Goal: Use online tool/utility: Use online tool/utility

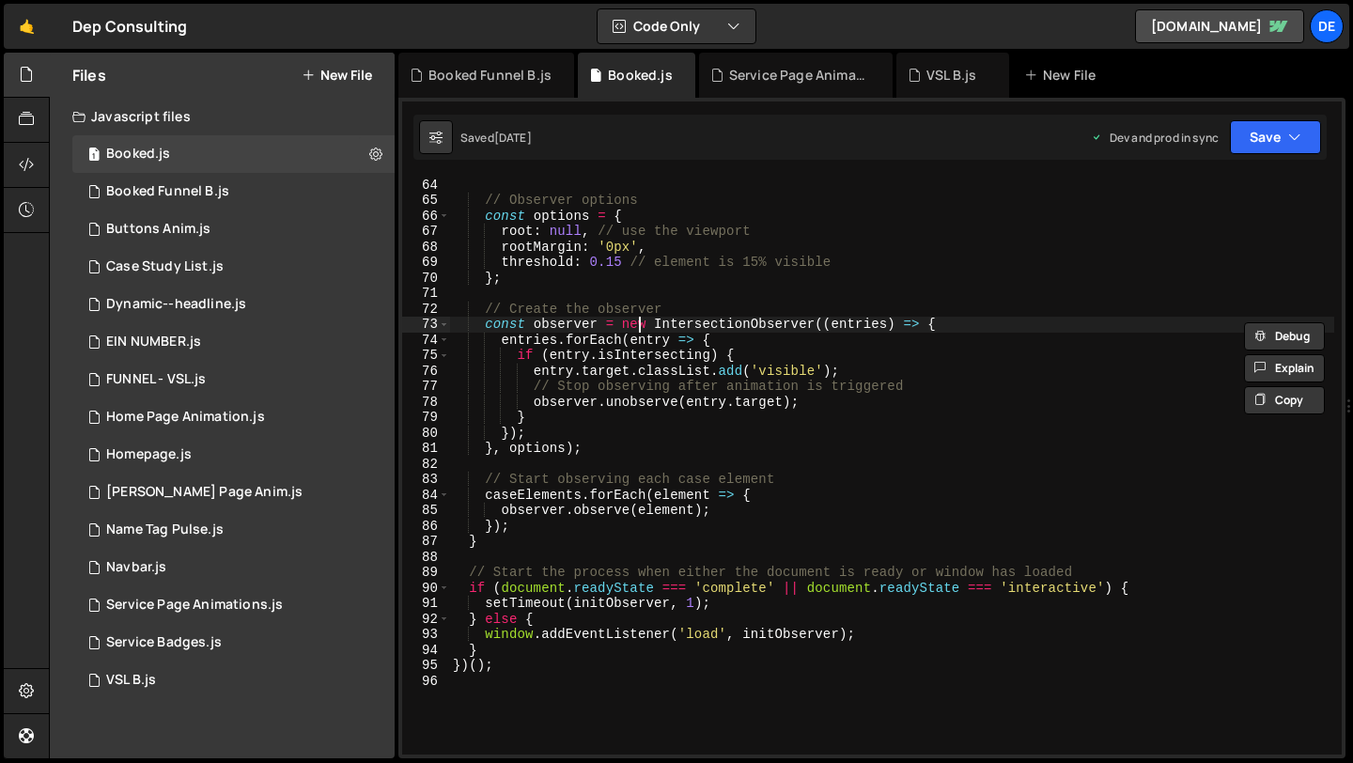
scroll to position [976, 0]
click at [28, 90] on div at bounding box center [27, 75] width 46 height 45
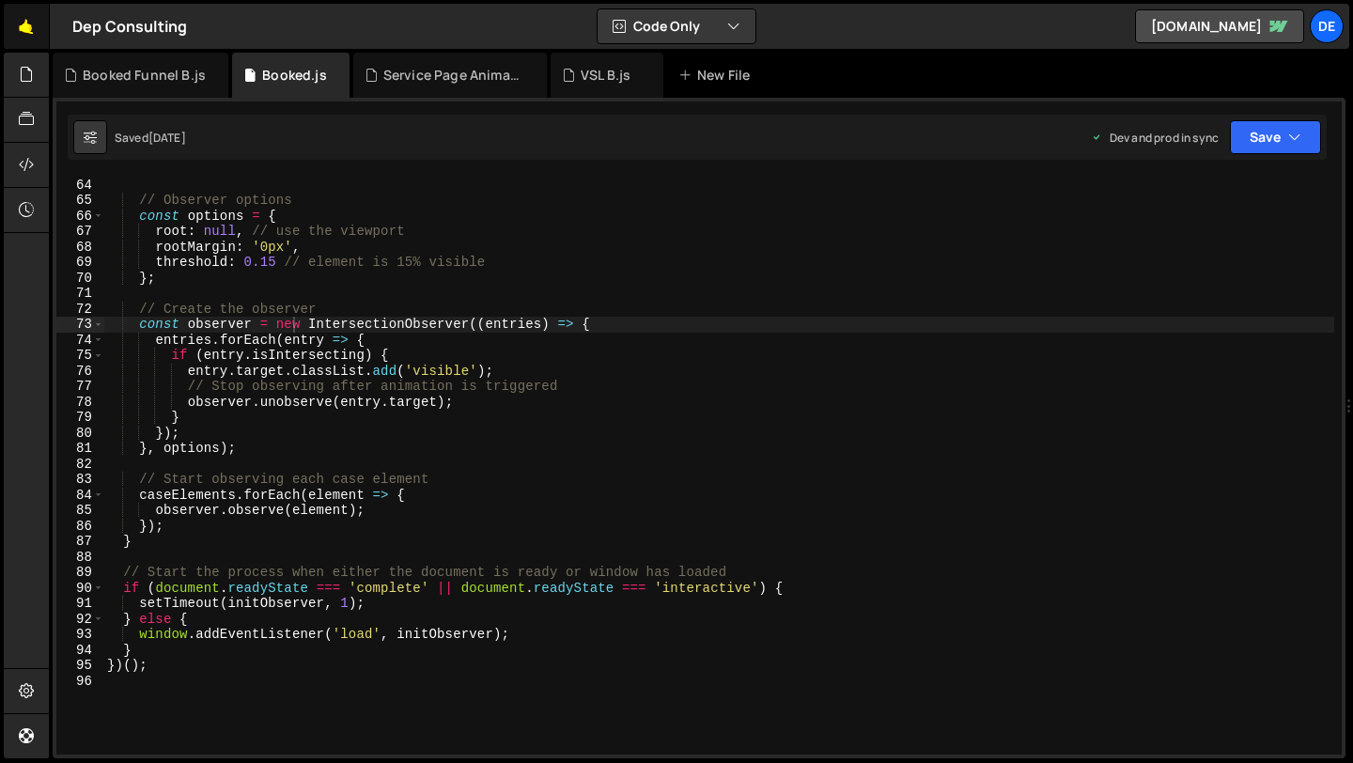
click at [26, 39] on link "🤙" at bounding box center [27, 26] width 46 height 45
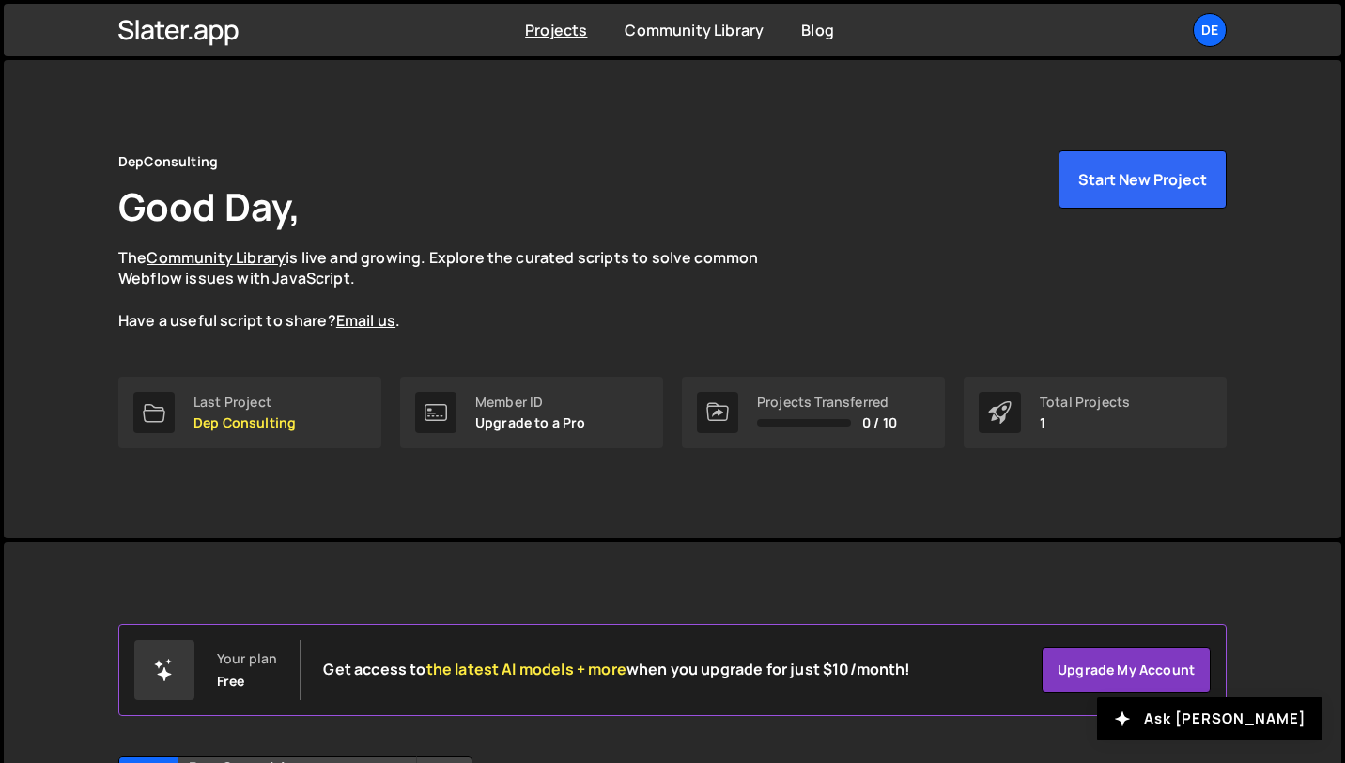
click at [663, 307] on p "The Community Library is live and growing. Explore the curated scripts to solve…" at bounding box center [456, 289] width 676 height 85
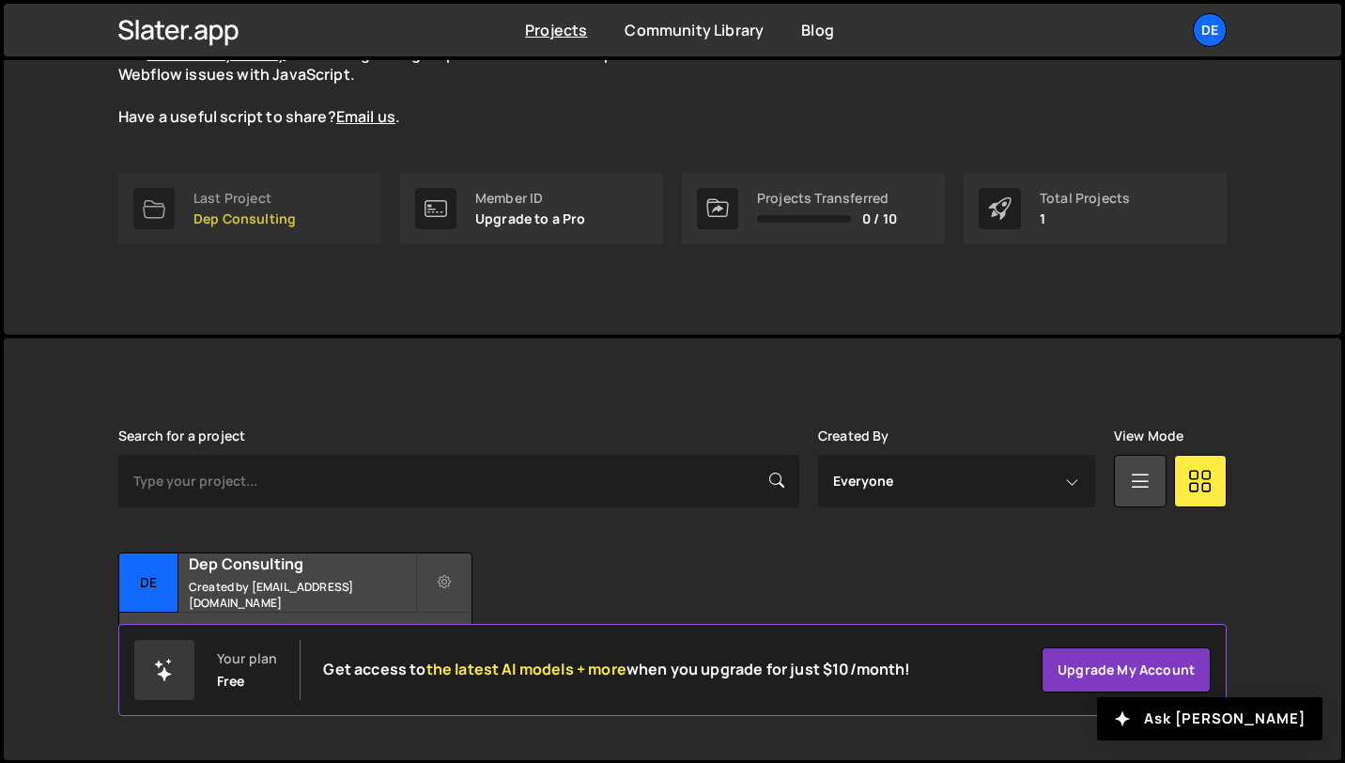
click at [268, 230] on link "Last Project Dep Consulting" at bounding box center [249, 208] width 263 height 71
click at [268, 229] on link "Last Project Dep Consulting" at bounding box center [249, 208] width 263 height 71
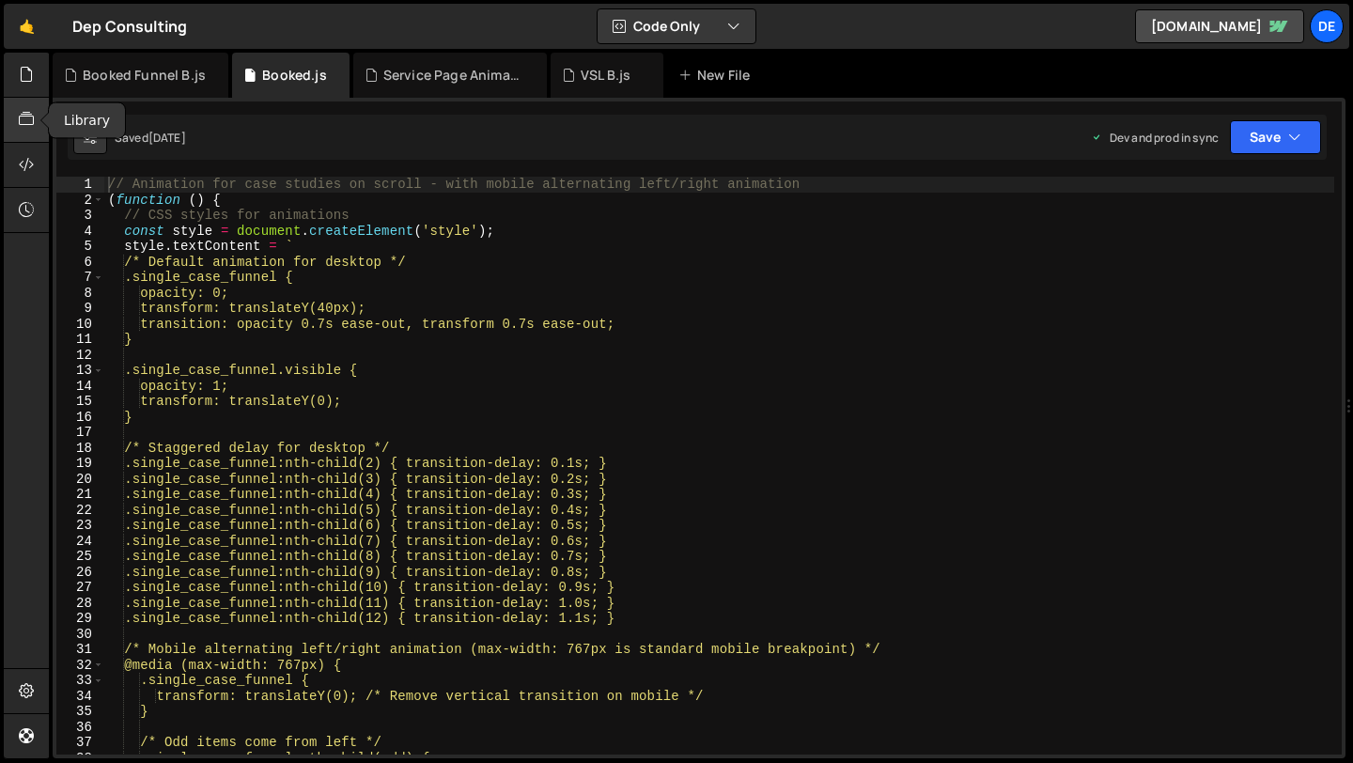
click at [27, 112] on icon at bounding box center [26, 119] width 15 height 21
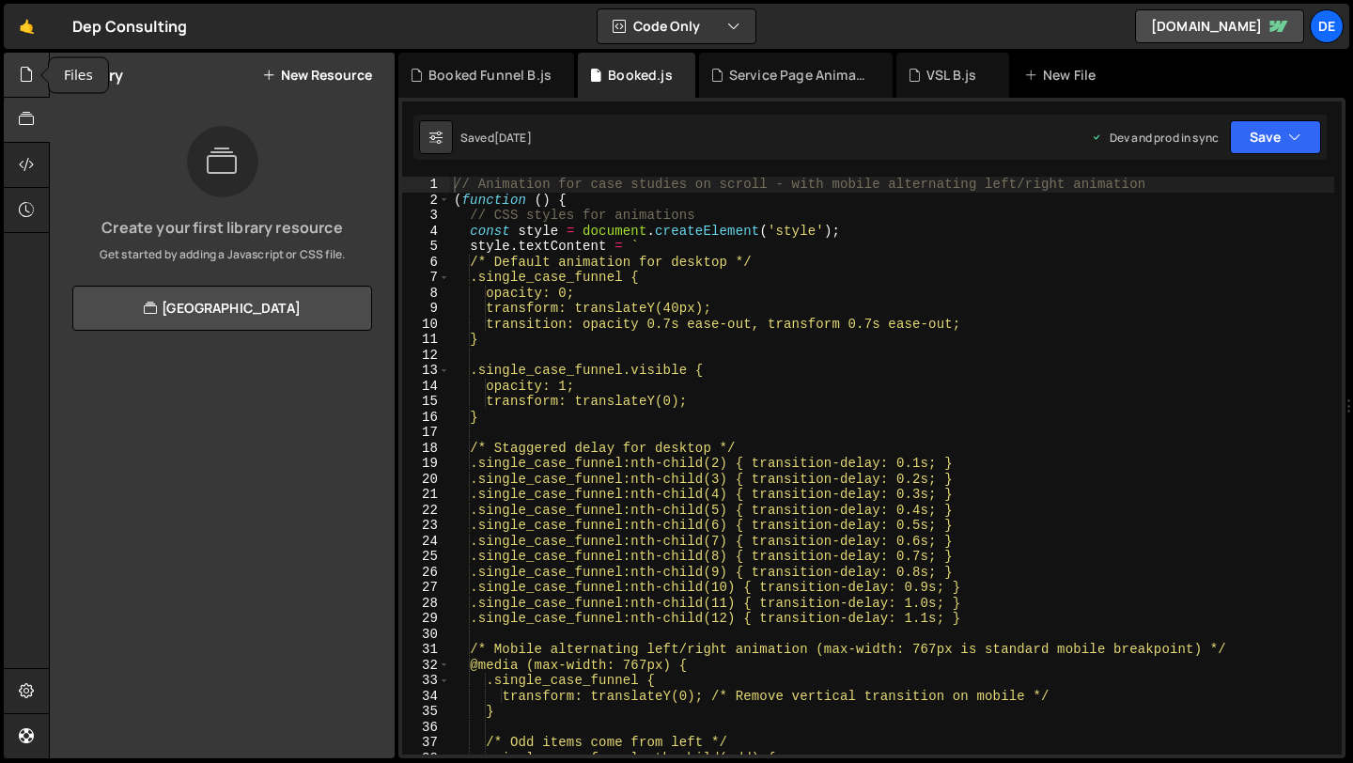
click at [26, 70] on icon at bounding box center [26, 74] width 15 height 21
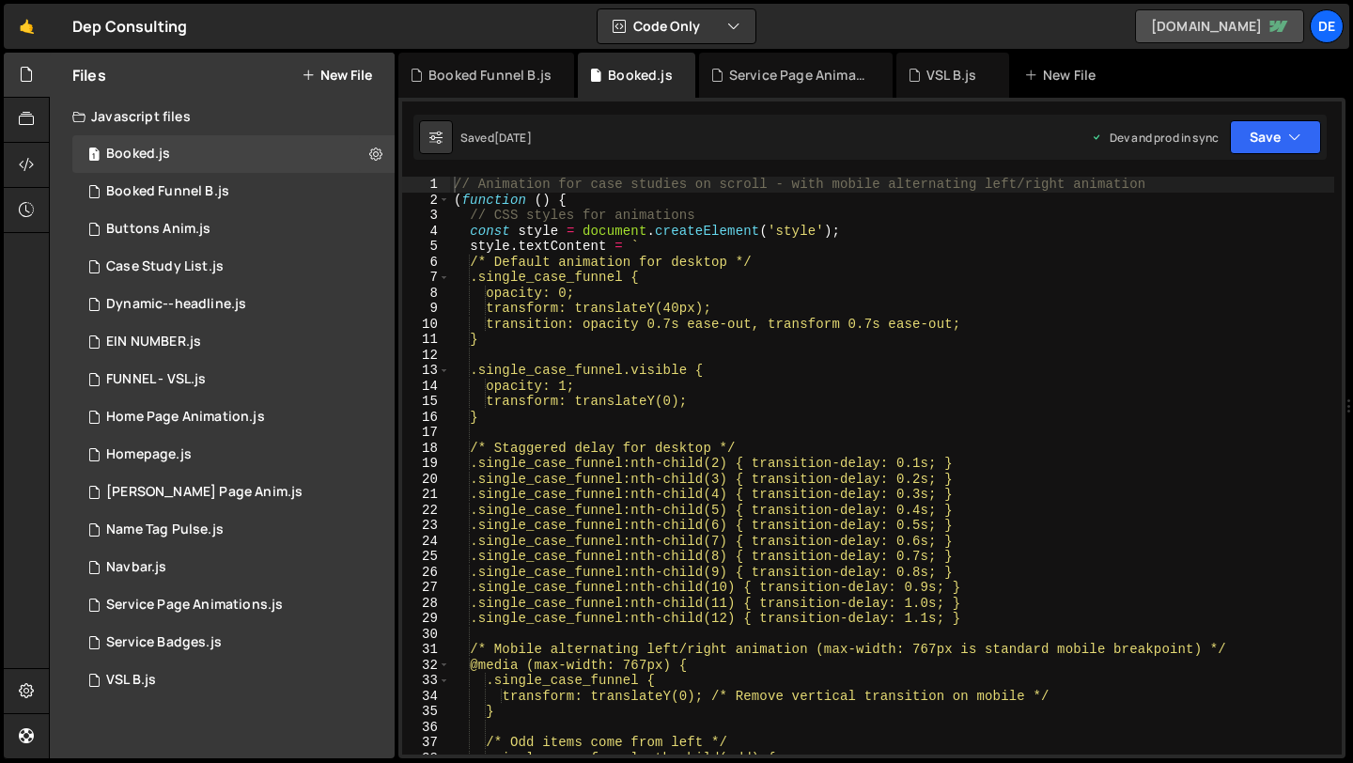
click at [1135, 29] on link "dep-consulting.webflow.io" at bounding box center [1219, 26] width 169 height 34
click at [170, 154] on div "1 Booked.js 0" at bounding box center [233, 154] width 322 height 38
type textarea ".single_case_funnel {"
click at [628, 270] on div "// Animation for case studies on scroll - with mobile alternating left/right an…" at bounding box center [1065, 481] width 1230 height 609
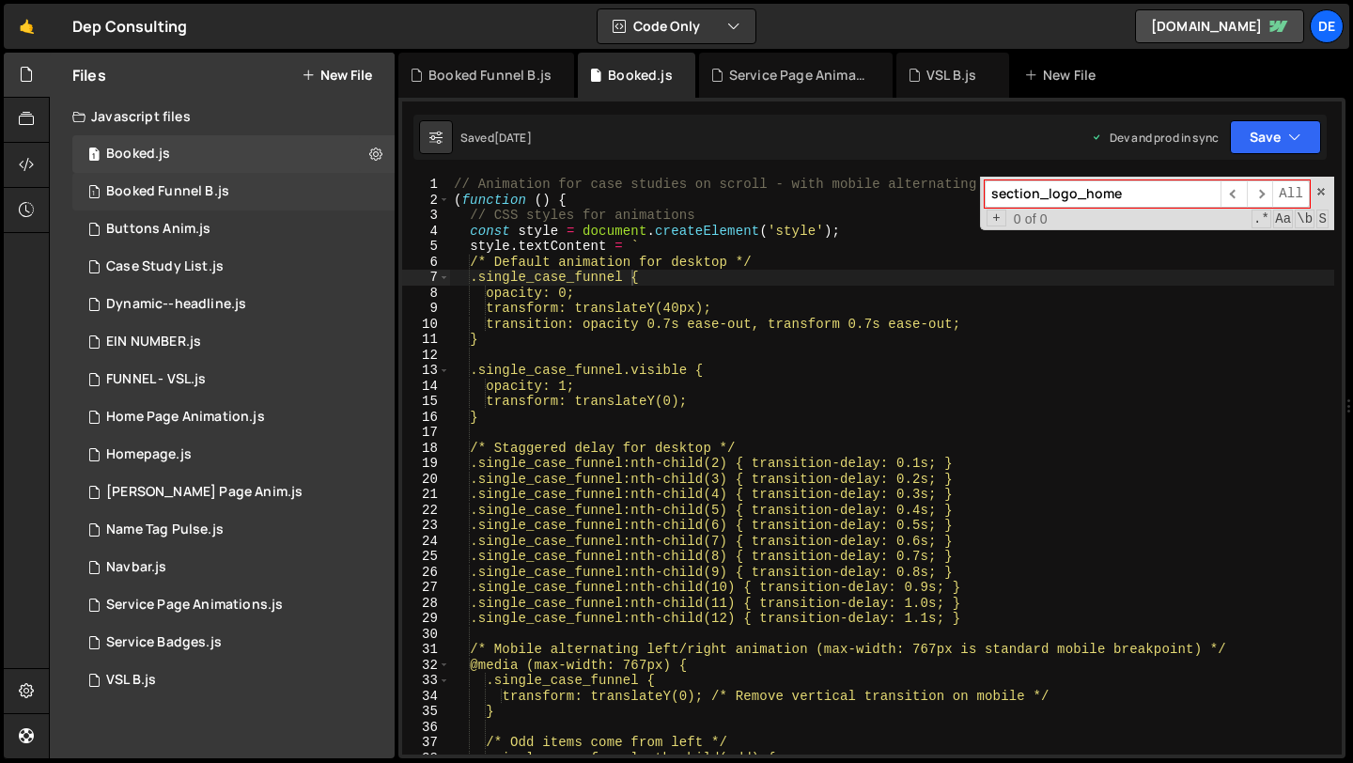
type input "section_logo_home"
click at [262, 195] on div "1 Booked Funnel B.js 0" at bounding box center [233, 192] width 322 height 38
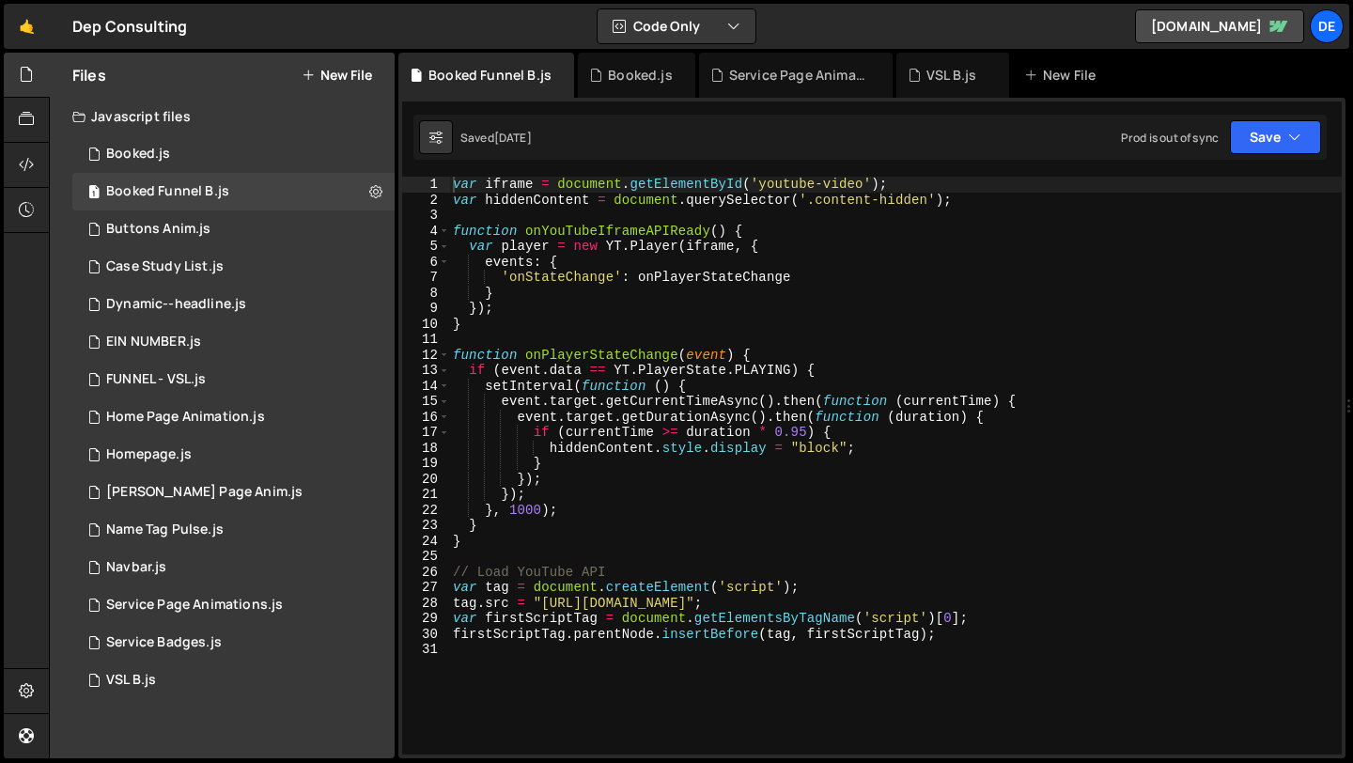
type textarea "'onStateChange': onPlayerStateChange"
click at [784, 279] on div "var iframe = document . getElementById ( 'youtube-video' ) ; var hiddenContent …" at bounding box center [895, 481] width 893 height 609
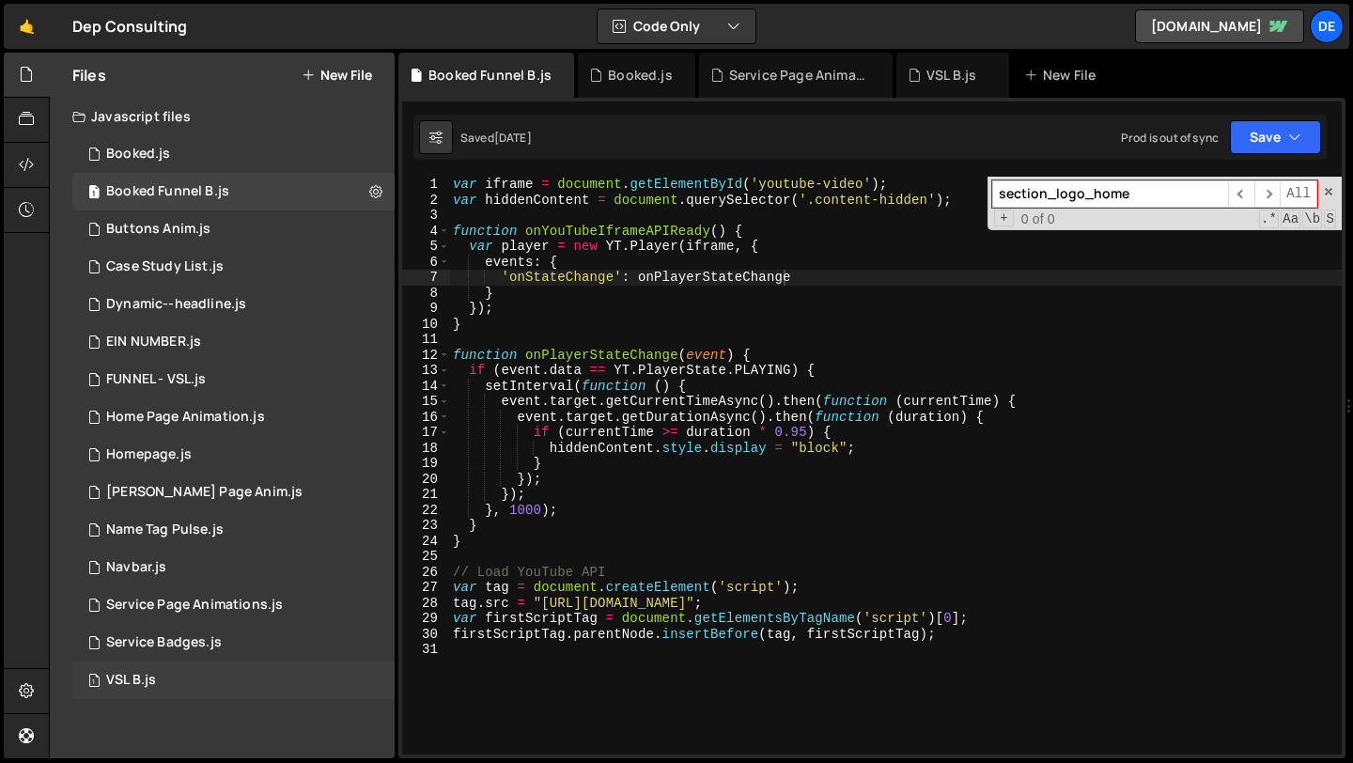
type input "section_logo_home"
click at [171, 685] on div "1 VSL B.js 0" at bounding box center [233, 680] width 322 height 38
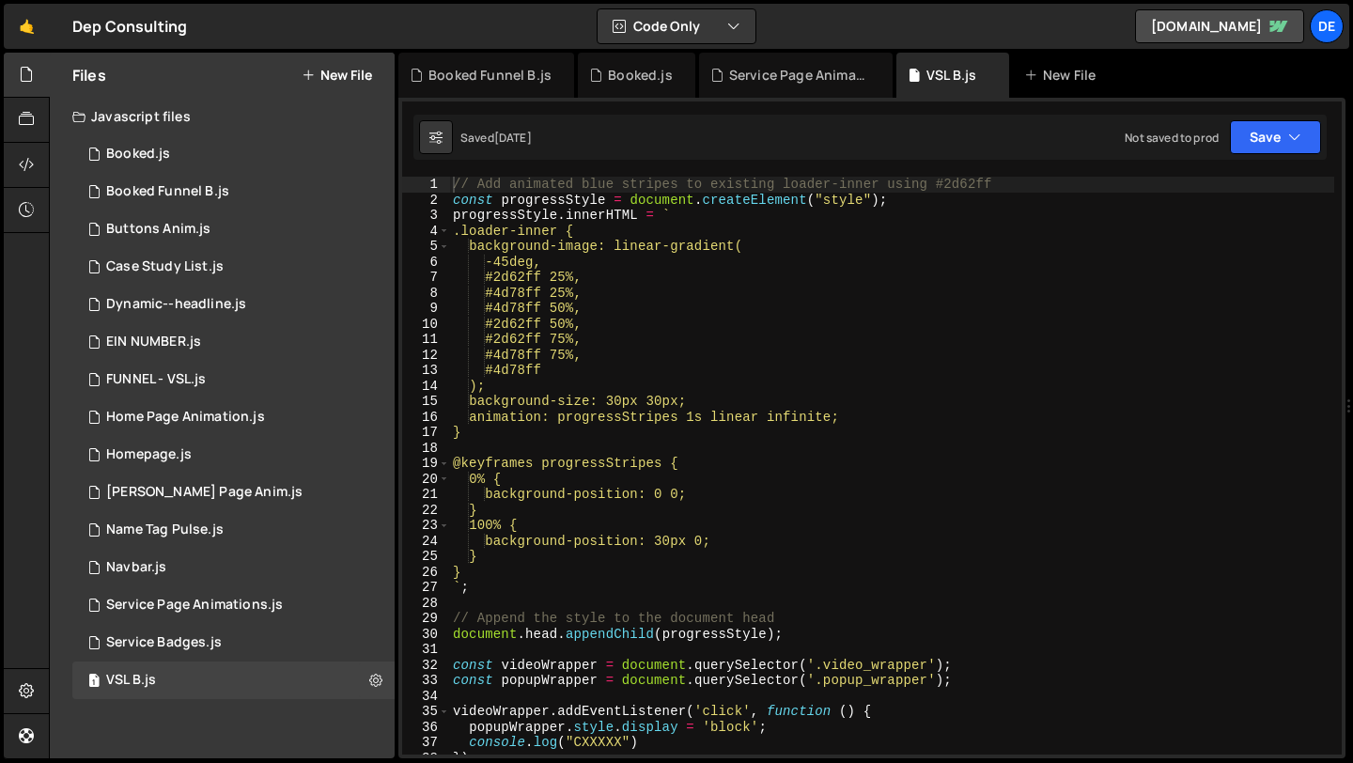
type textarea "#4d78ff 75%,"
click at [692, 356] on div "// Add animated blue stripes to existing loader-inner using #2d62ff const progr…" at bounding box center [891, 481] width 885 height 609
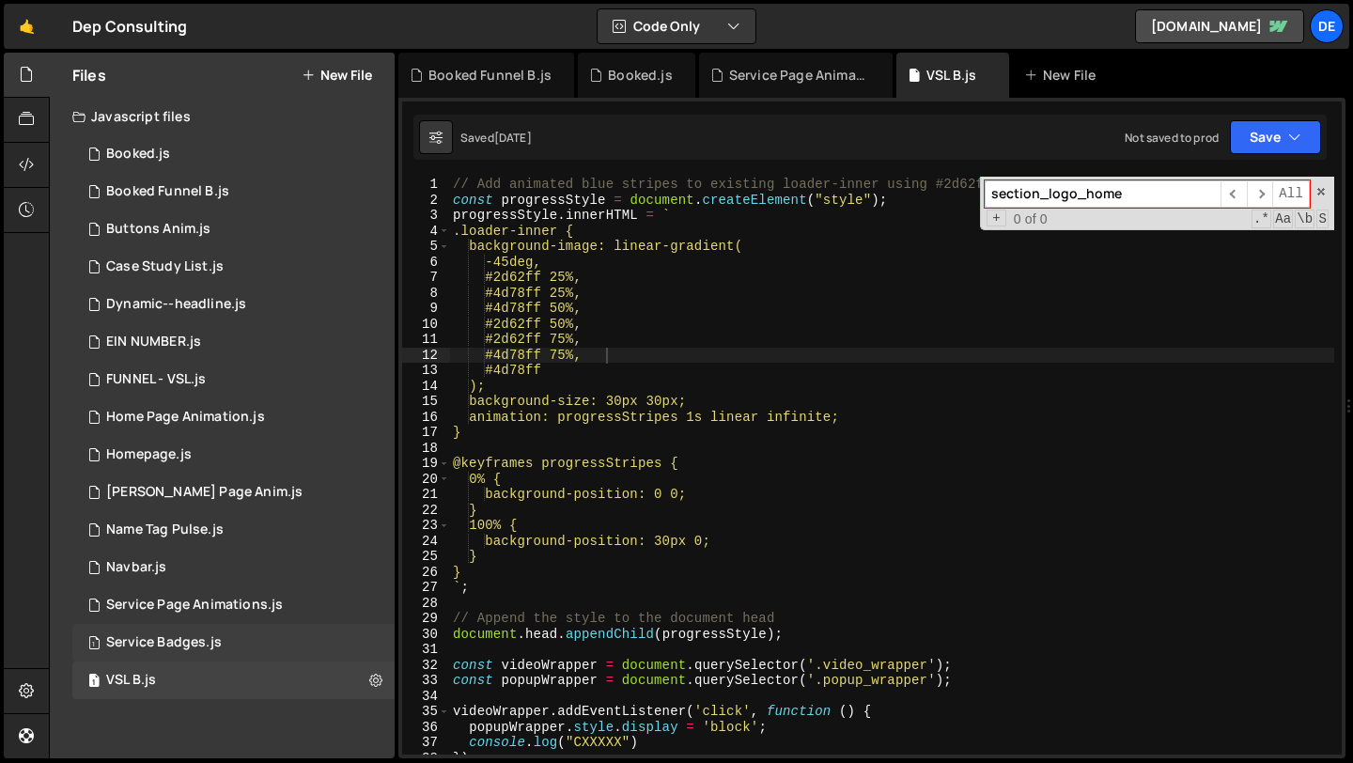
type input "section_logo_home"
click at [162, 647] on div "Service Badges.js" at bounding box center [164, 642] width 116 height 17
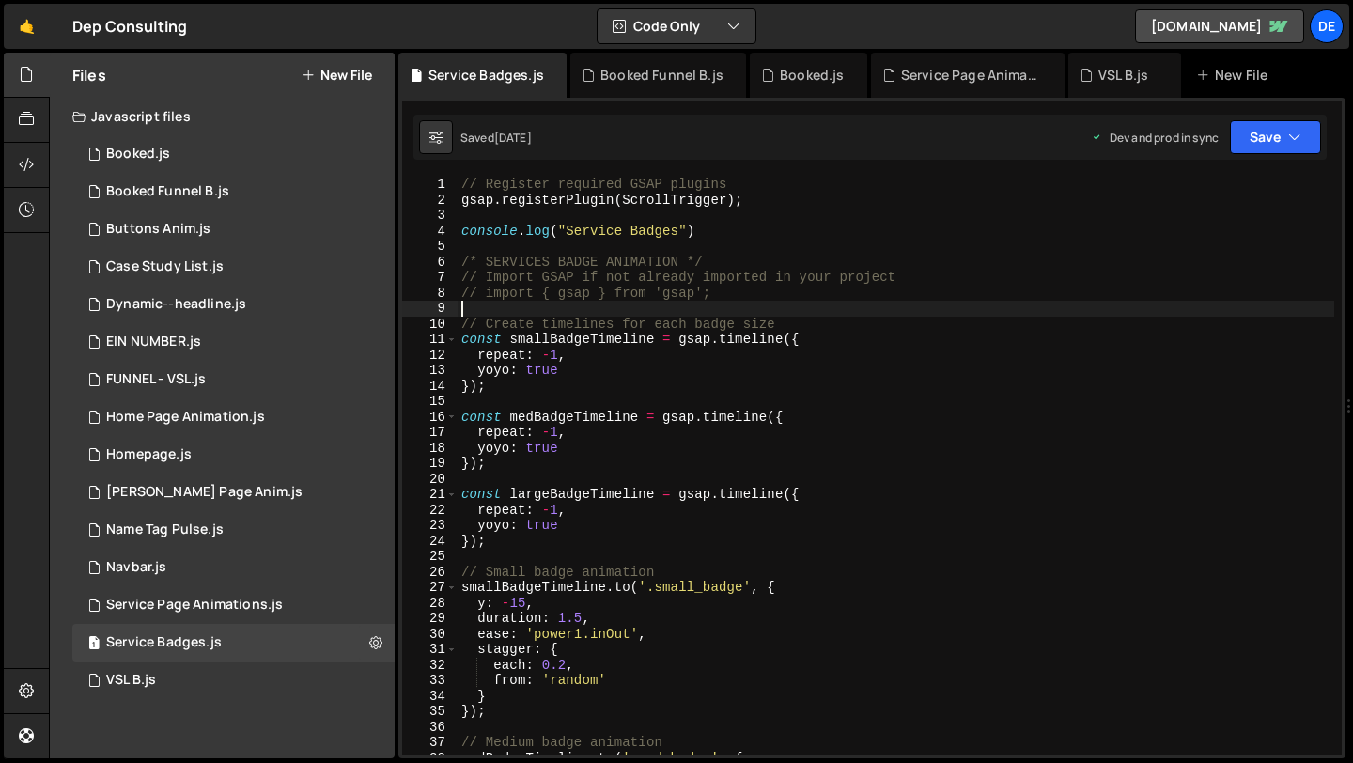
click at [636, 312] on div "// Register required GSAP plugins gsap . registerPlugin ( ScrollTrigger ) ; con…" at bounding box center [896, 481] width 877 height 609
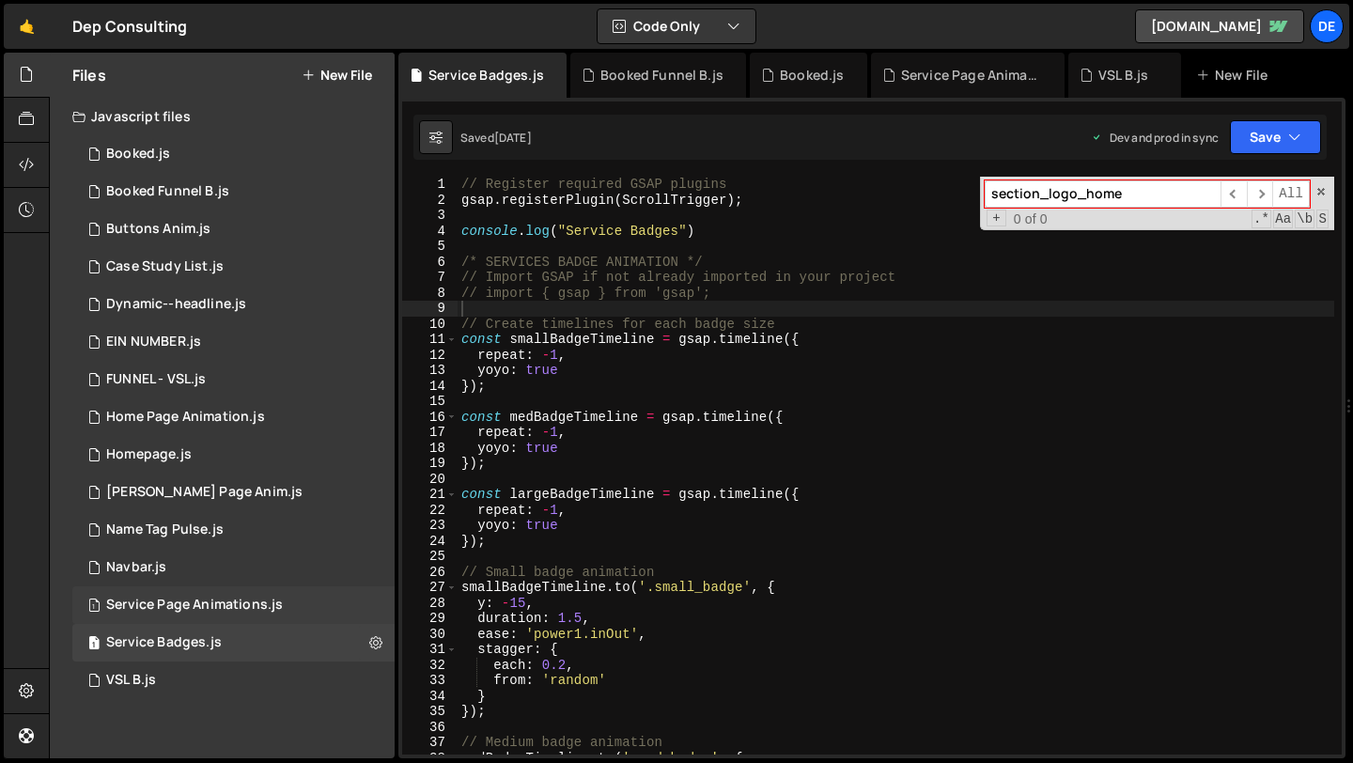
type input "section_logo_home"
click at [156, 597] on div "Service Page Animations.js" at bounding box center [194, 605] width 177 height 17
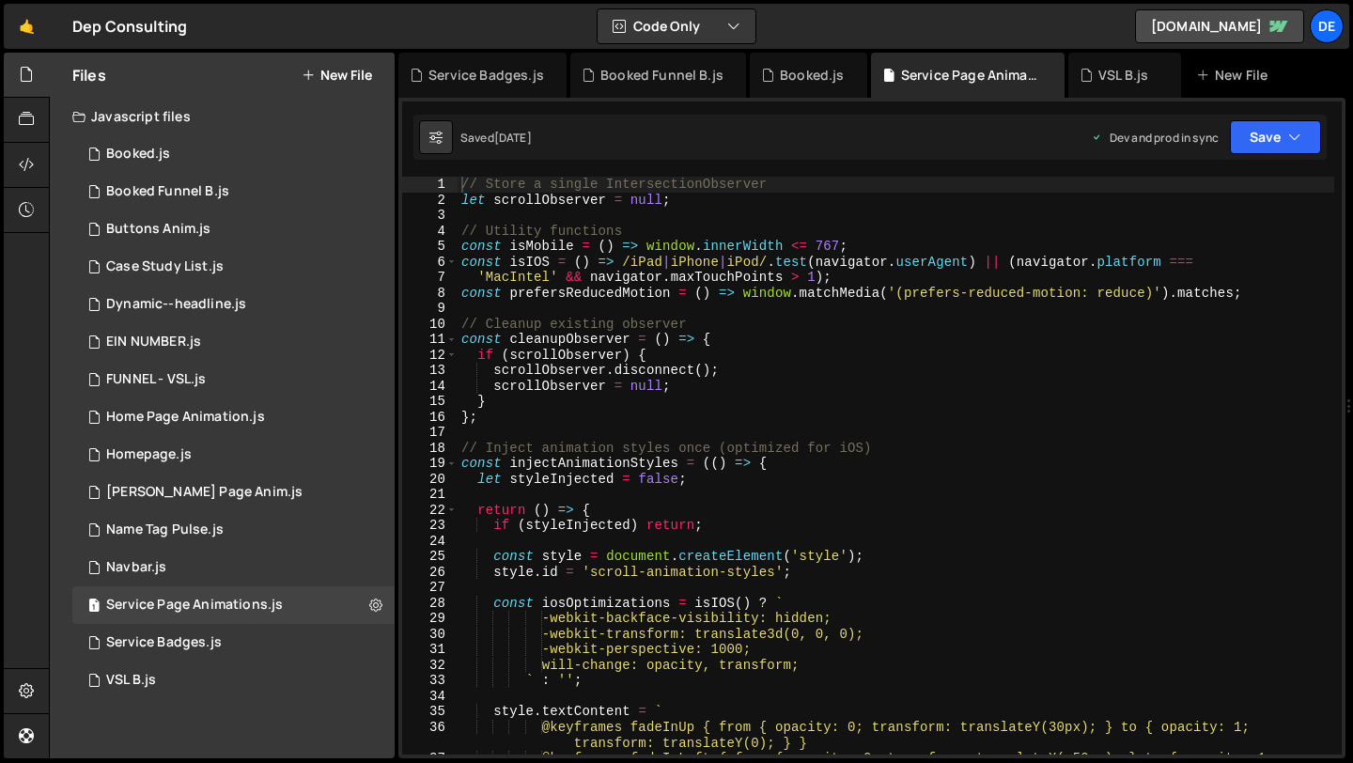
type textarea "const prefersReducedMotion = () => window.matchMedia('(prefers-reduced-motion: …"
click at [756, 294] on div "// Store a single IntersectionObserver let scrollObserver = null ; // Utility f…" at bounding box center [896, 489] width 877 height 625
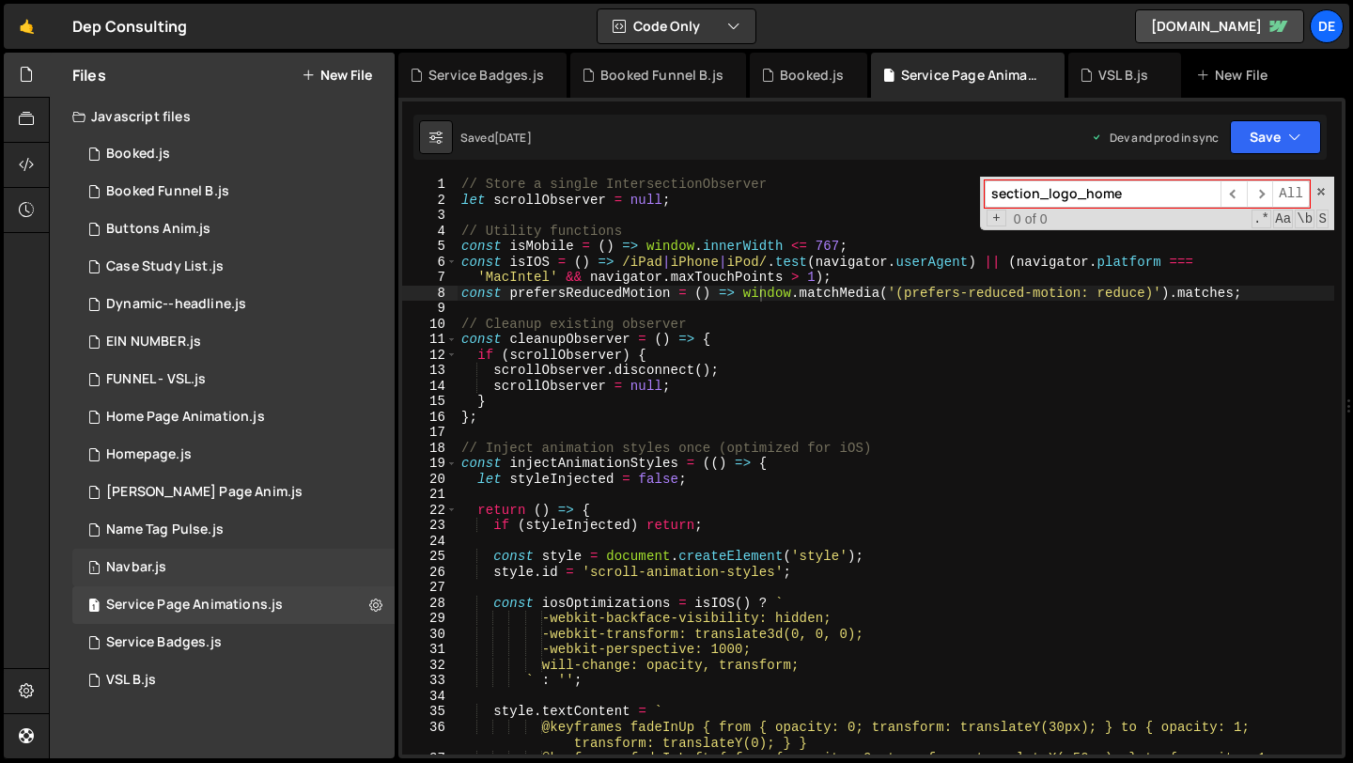
type input "section_logo_home"
click at [225, 579] on div "1 Navbar.js 0" at bounding box center [233, 568] width 322 height 38
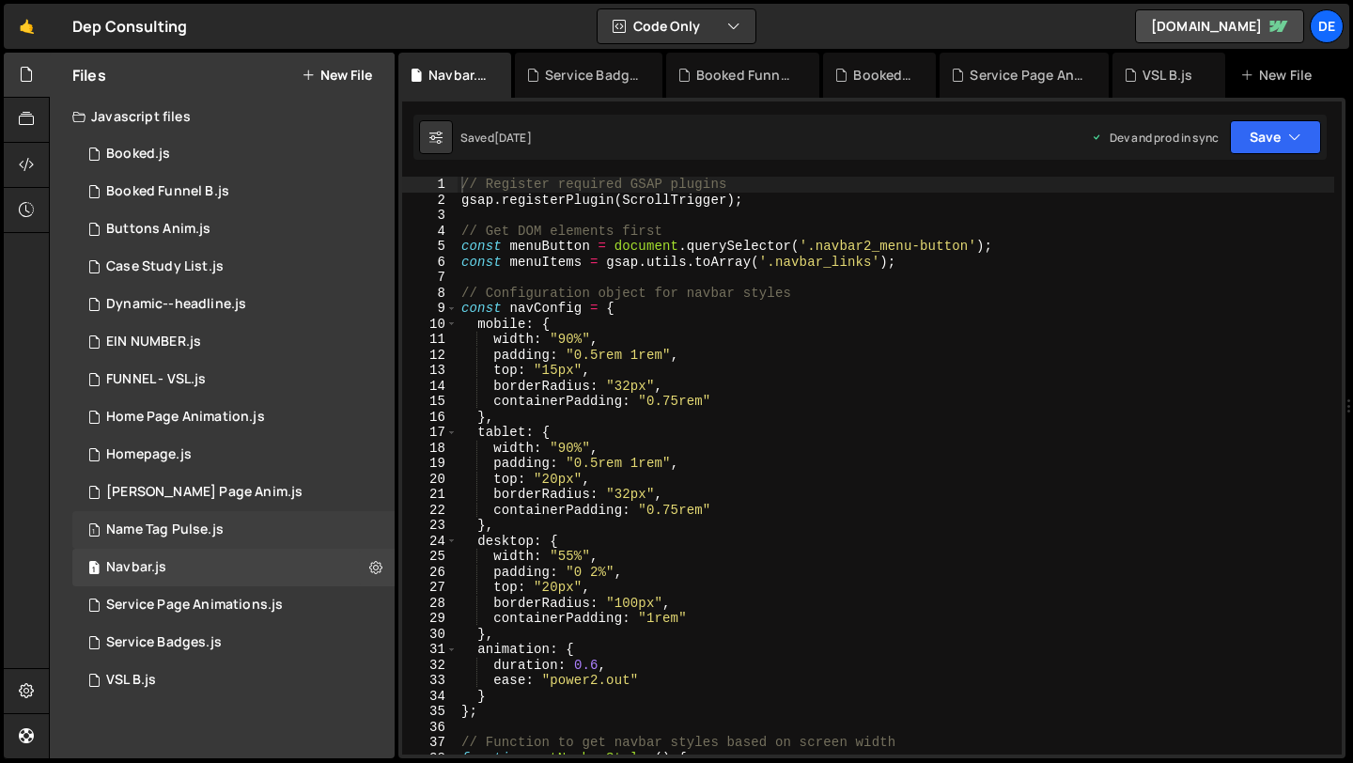
click at [236, 539] on div "1 Name Tag Pulse.js 0" at bounding box center [233, 530] width 322 height 38
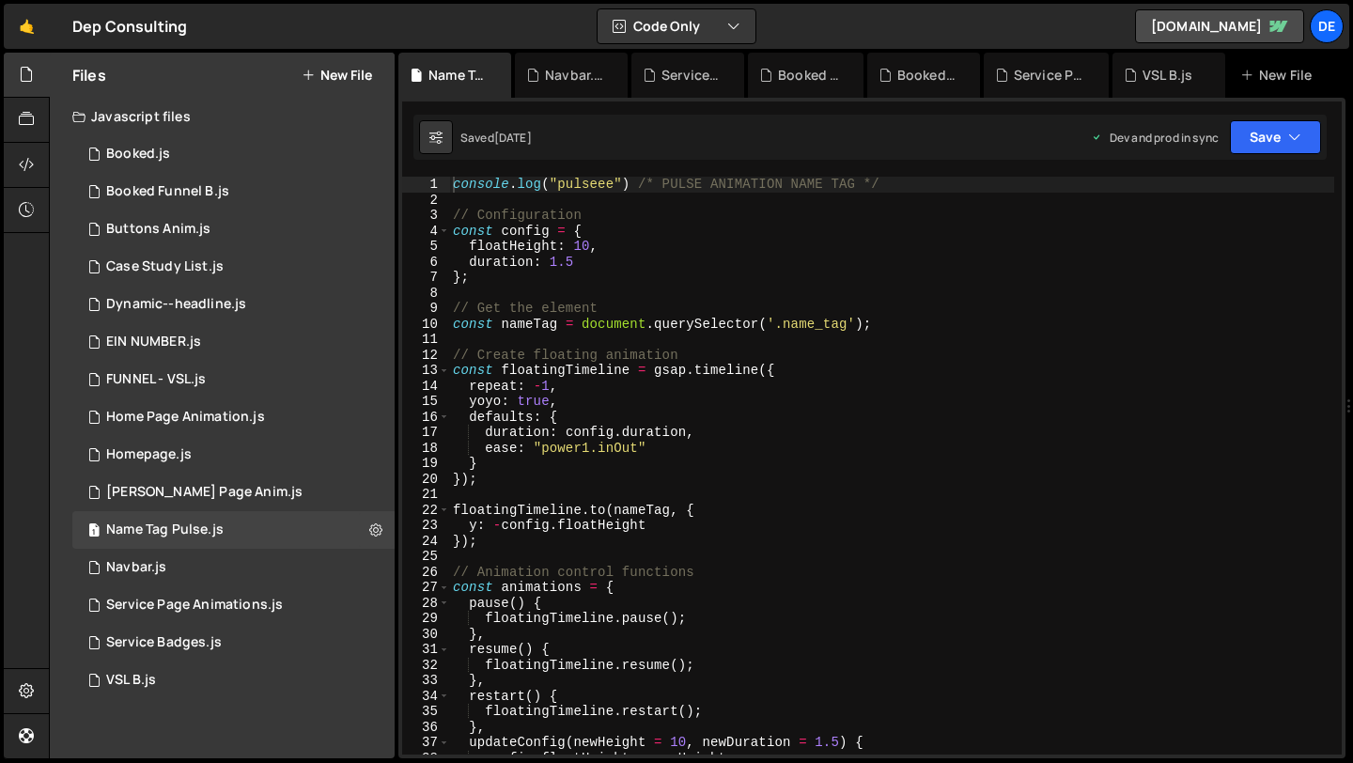
type textarea "const nameTag = document.querySelector('.name_tag');"
click at [638, 328] on div "console . log ( "pulseee" ) /* PULSE ANIMATION NAME TAG */ // Configuration con…" at bounding box center [891, 481] width 885 height 609
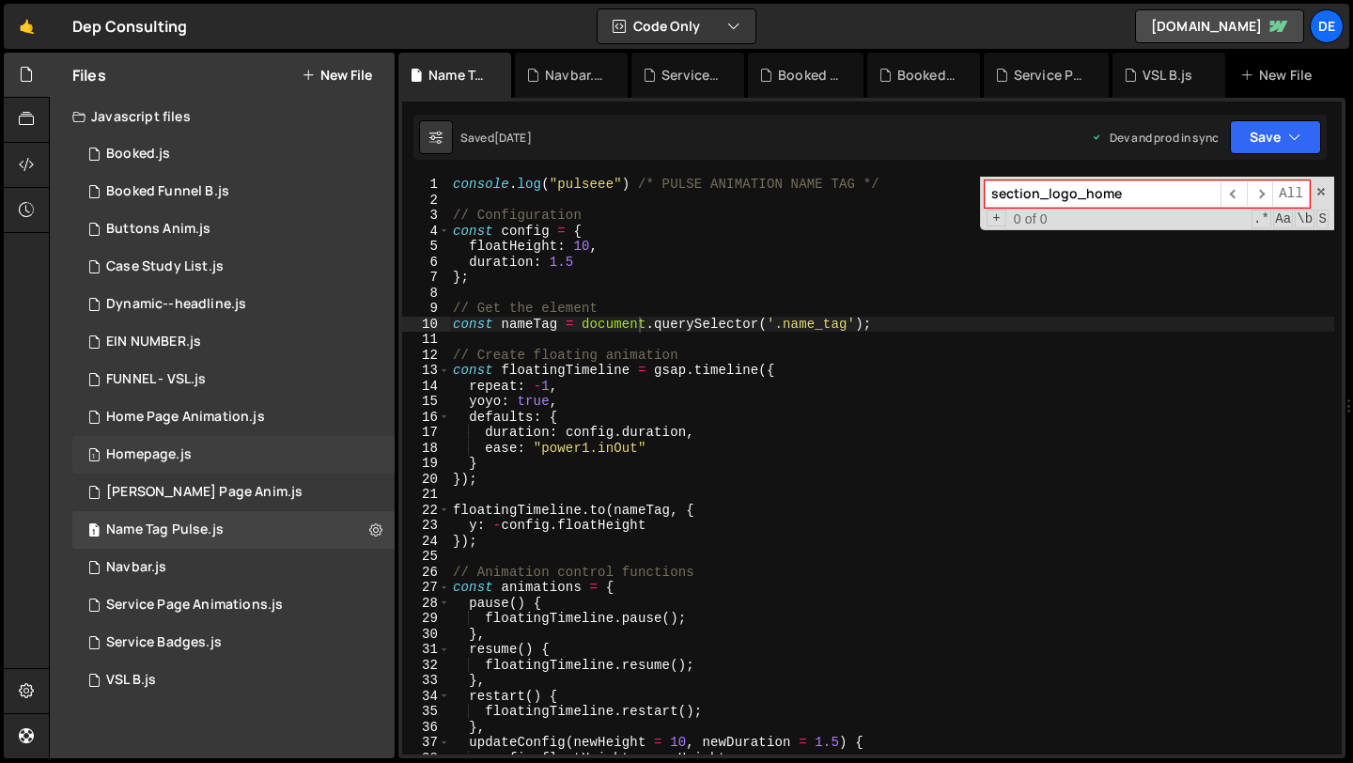
type input "section_logo_home"
click at [287, 453] on div "1 Homepage.js 0" at bounding box center [233, 455] width 322 height 38
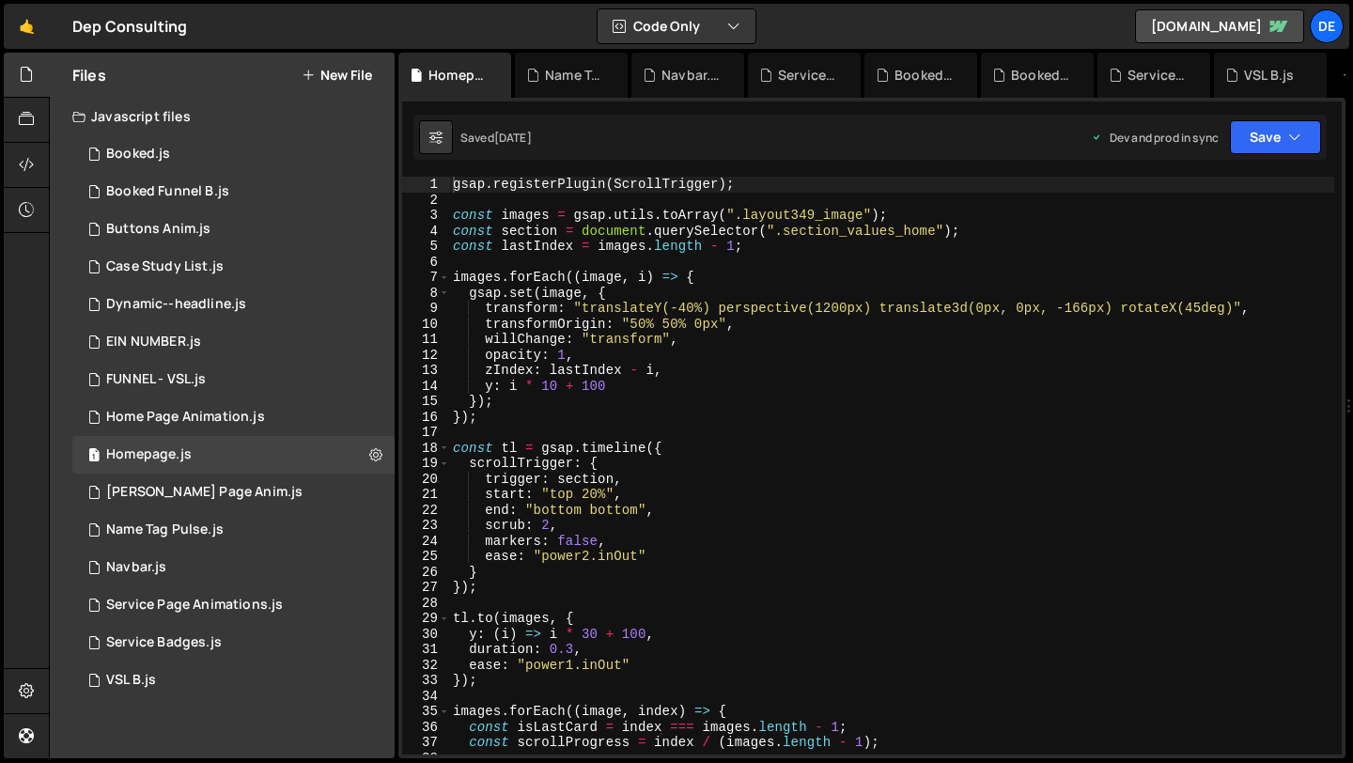
type textarea "willChange: "transform","
click at [605, 343] on div "gsap . registerPlugin ( ScrollTrigger ) ; const images = gsap . utils . toArray…" at bounding box center [891, 481] width 885 height 609
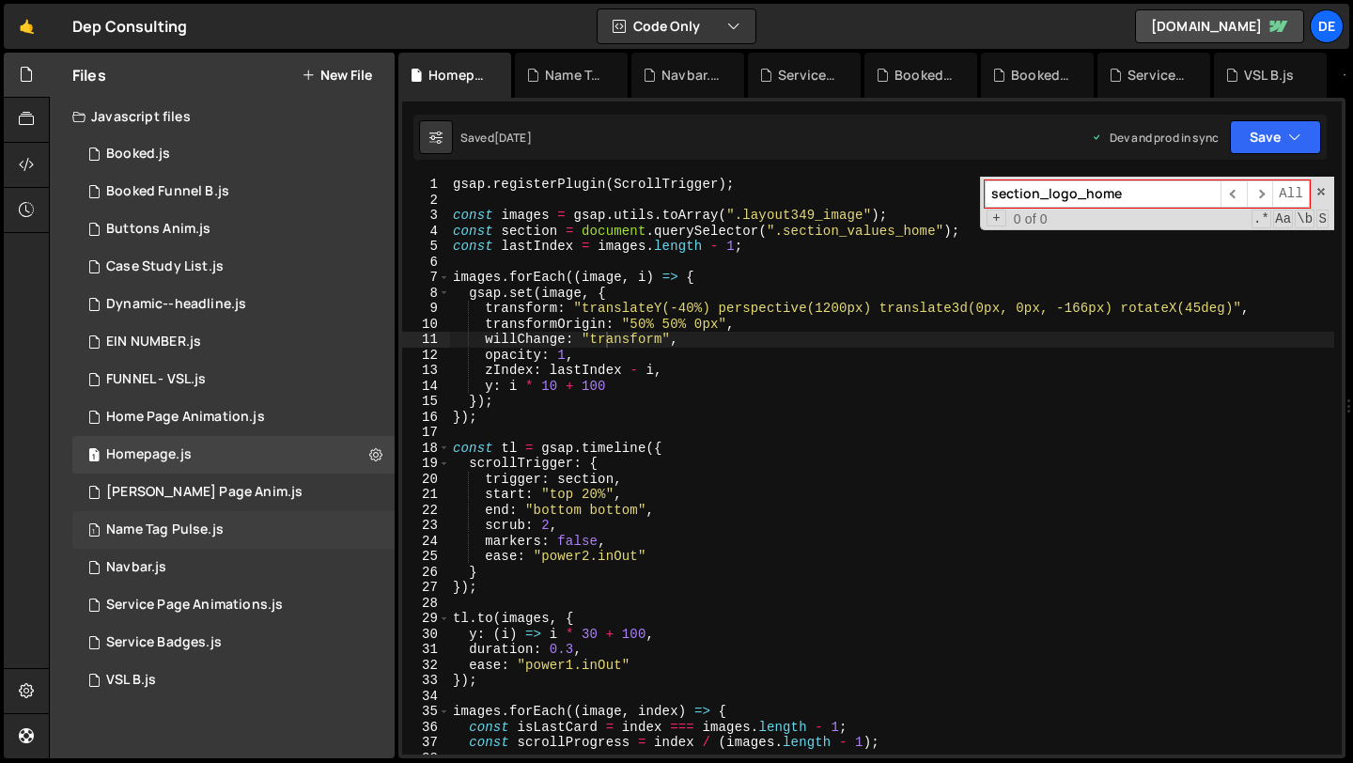
type input "section_logo_home"
click at [242, 538] on div "1 Name Tag Pulse.js 0" at bounding box center [233, 530] width 322 height 38
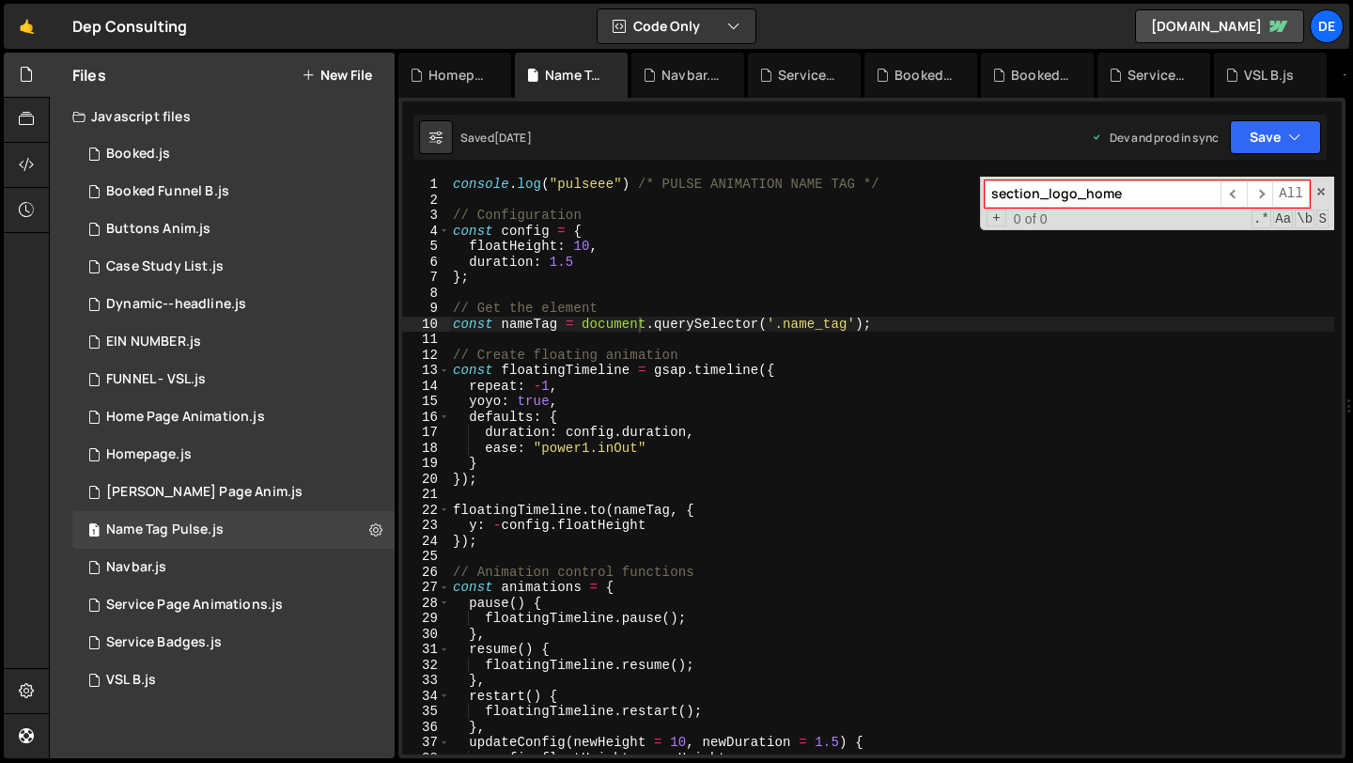
type textarea "const floatingTimeline = gsap.timeline({"
click at [629, 371] on div "console . log ( "pulseee" ) /* PULSE ANIMATION NAME TAG */ // Configuration con…" at bounding box center [891, 481] width 885 height 609
click at [233, 432] on div "1 Home Page Animation.js 0" at bounding box center [233, 417] width 322 height 38
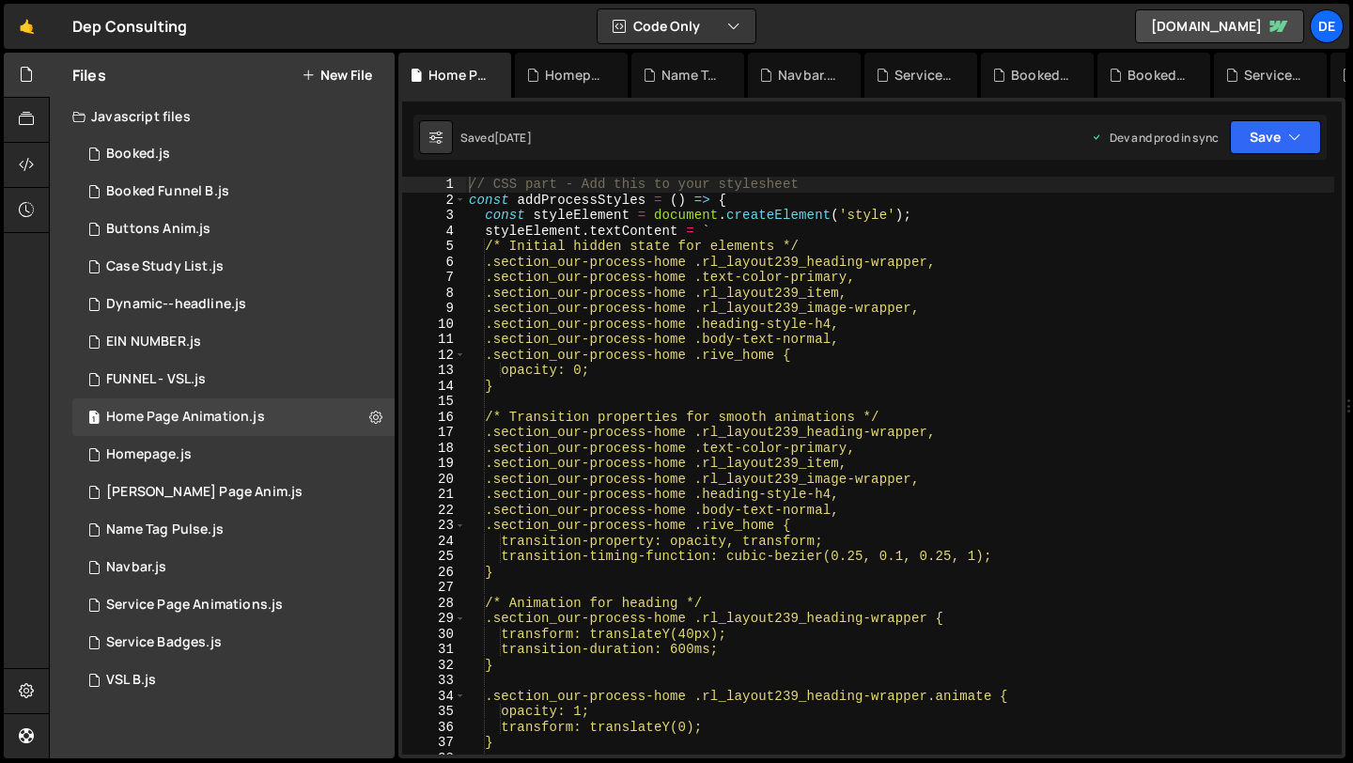
type textarea ".section_our-process-home .rl_layout239_image-wrapper,"
click at [642, 314] on div "// CSS part - Add this to your stylesheet const addProcessStyles = ( ) => { con…" at bounding box center [899, 481] width 869 height 609
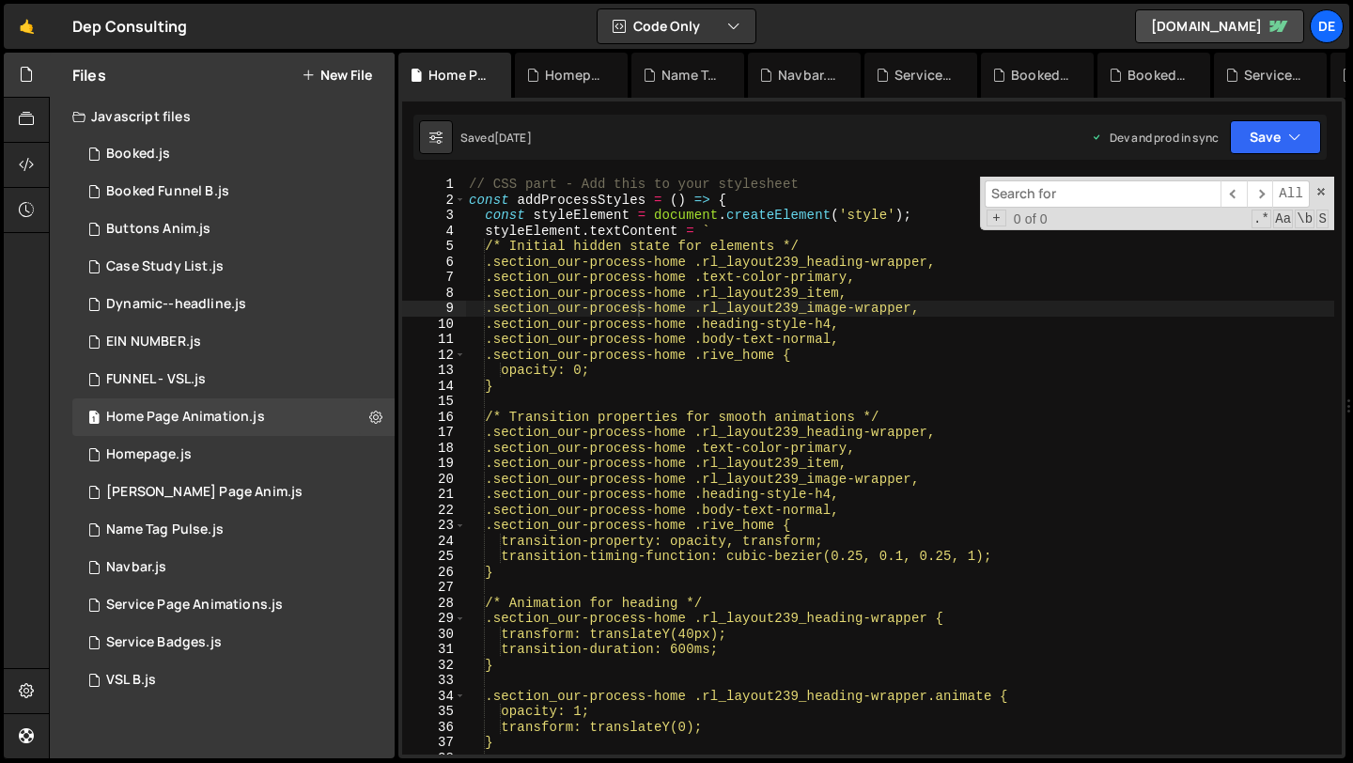
type input "section_logo_home"
click at [190, 373] on div "FUNNEL - VSL.js" at bounding box center [156, 379] width 100 height 17
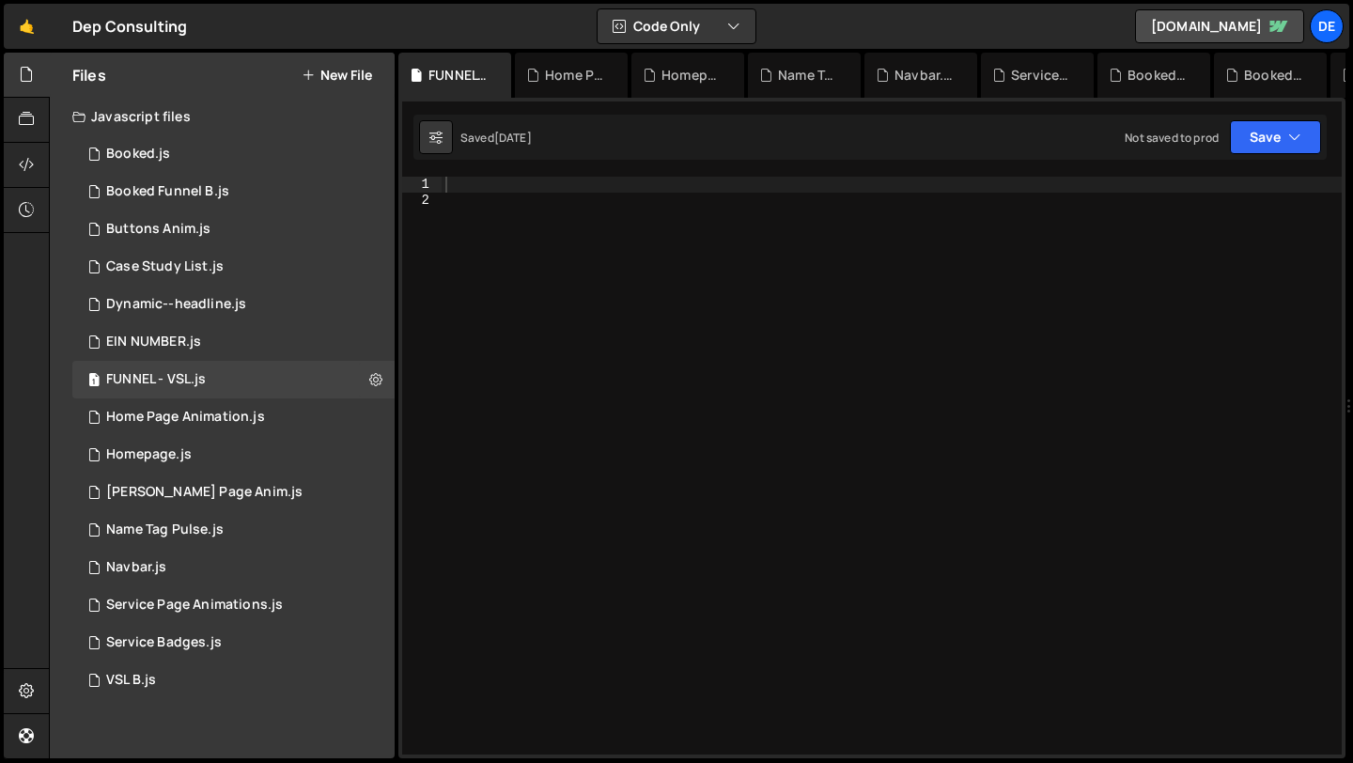
click at [443, 108] on div "#4d78ff 75%, 1 2 3 4 5 6 7 8 9 10 11 12 13 14 15 16 17 18 19 20 21 22 23 24 25 …" at bounding box center [871, 428] width 947 height 660
click at [443, 135] on button at bounding box center [436, 137] width 34 height 34
select select "editor"
select select "ace/theme/monokai"
type input "14"
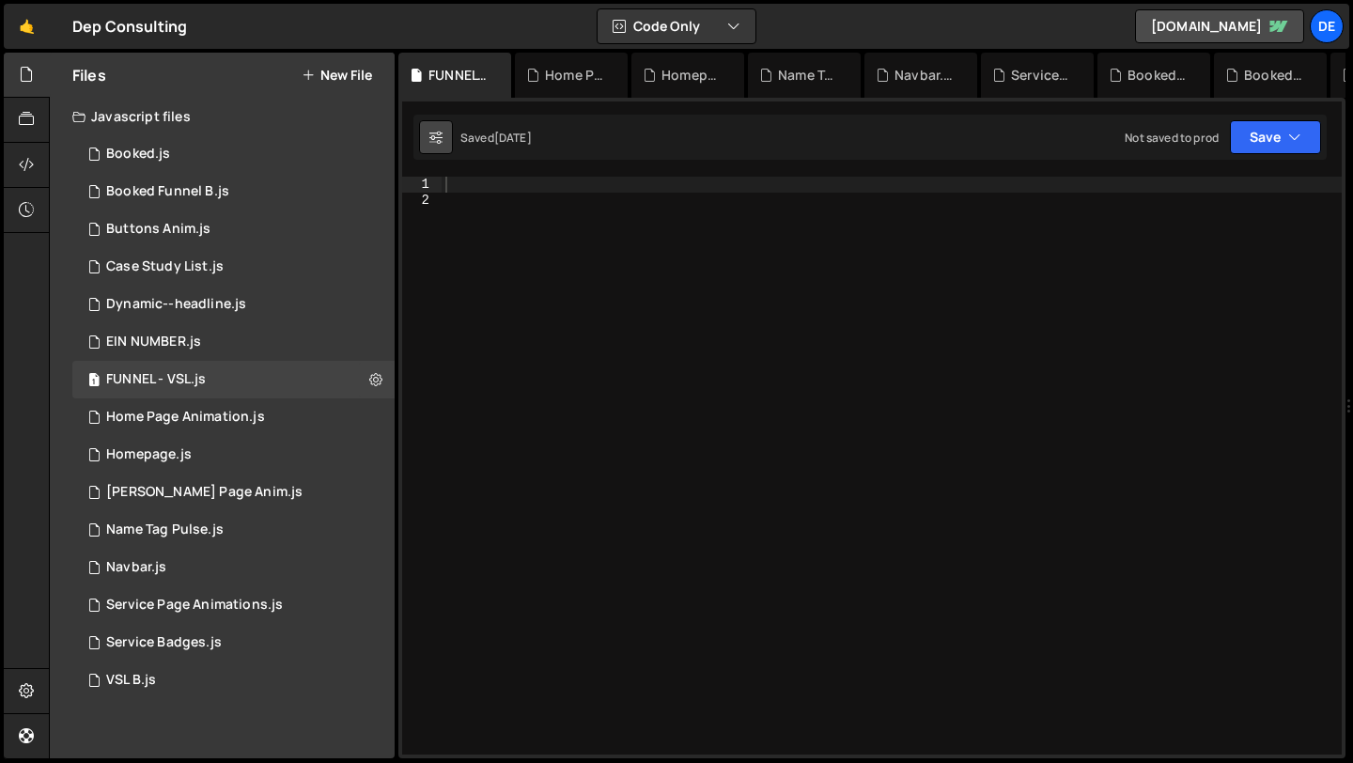
checkbox input "true"
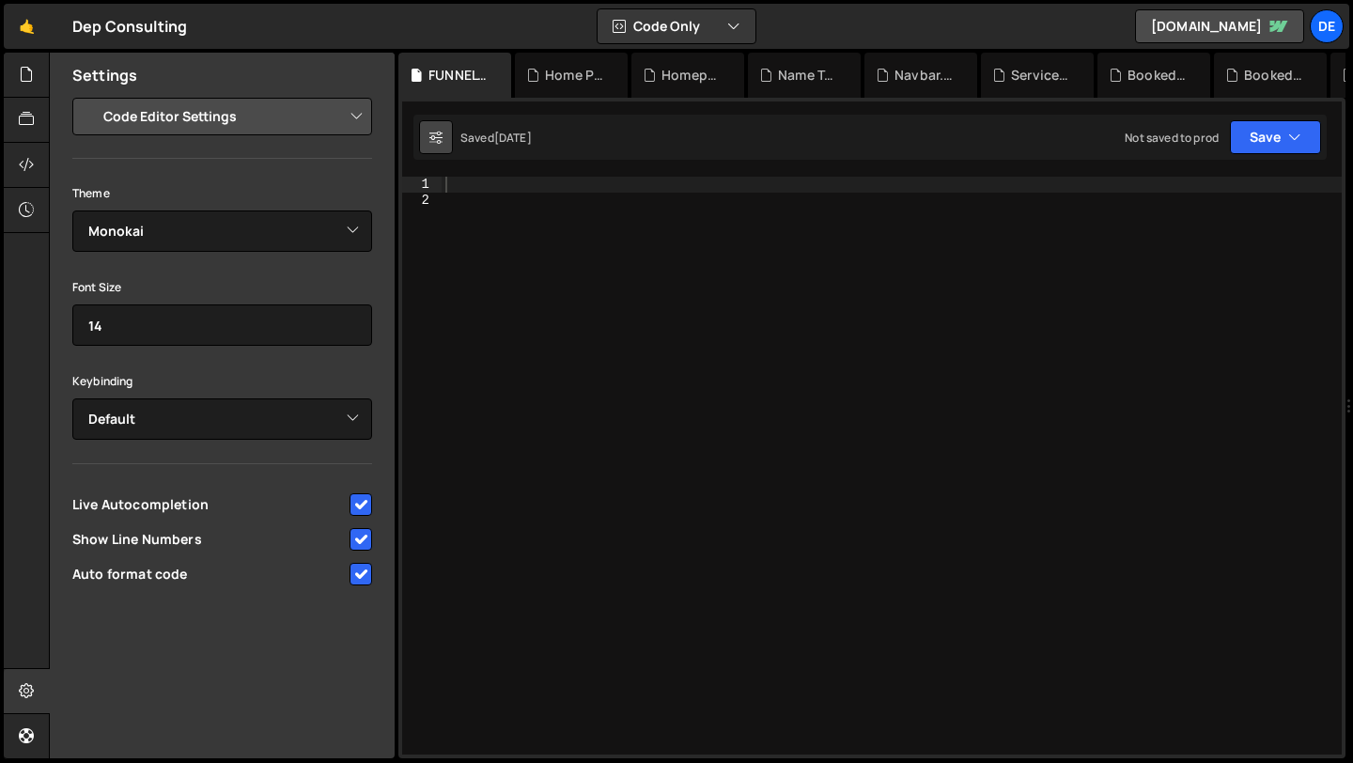
click at [443, 135] on button at bounding box center [436, 137] width 34 height 34
click at [194, 118] on select "Project Settings Code Editor Settings Chat Settings" at bounding box center [225, 116] width 275 height 41
click at [88, 96] on select "Project Settings Code Editor Settings Chat Settings" at bounding box center [225, 116] width 275 height 41
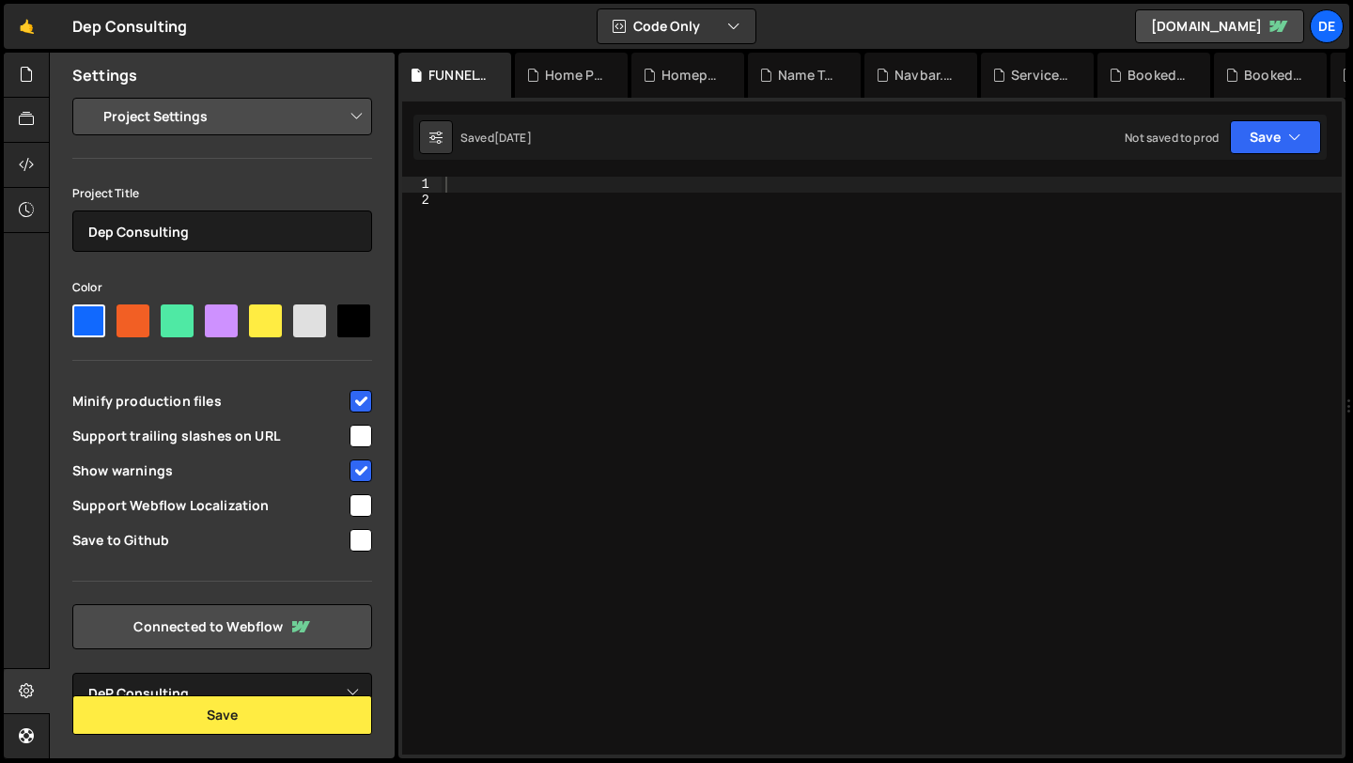
click at [172, 114] on select "Project Settings Code Editor Settings Chat Settings" at bounding box center [225, 116] width 275 height 41
select select "editor"
click at [88, 96] on select "Project Settings Code Editor Settings Chat Settings" at bounding box center [225, 116] width 275 height 41
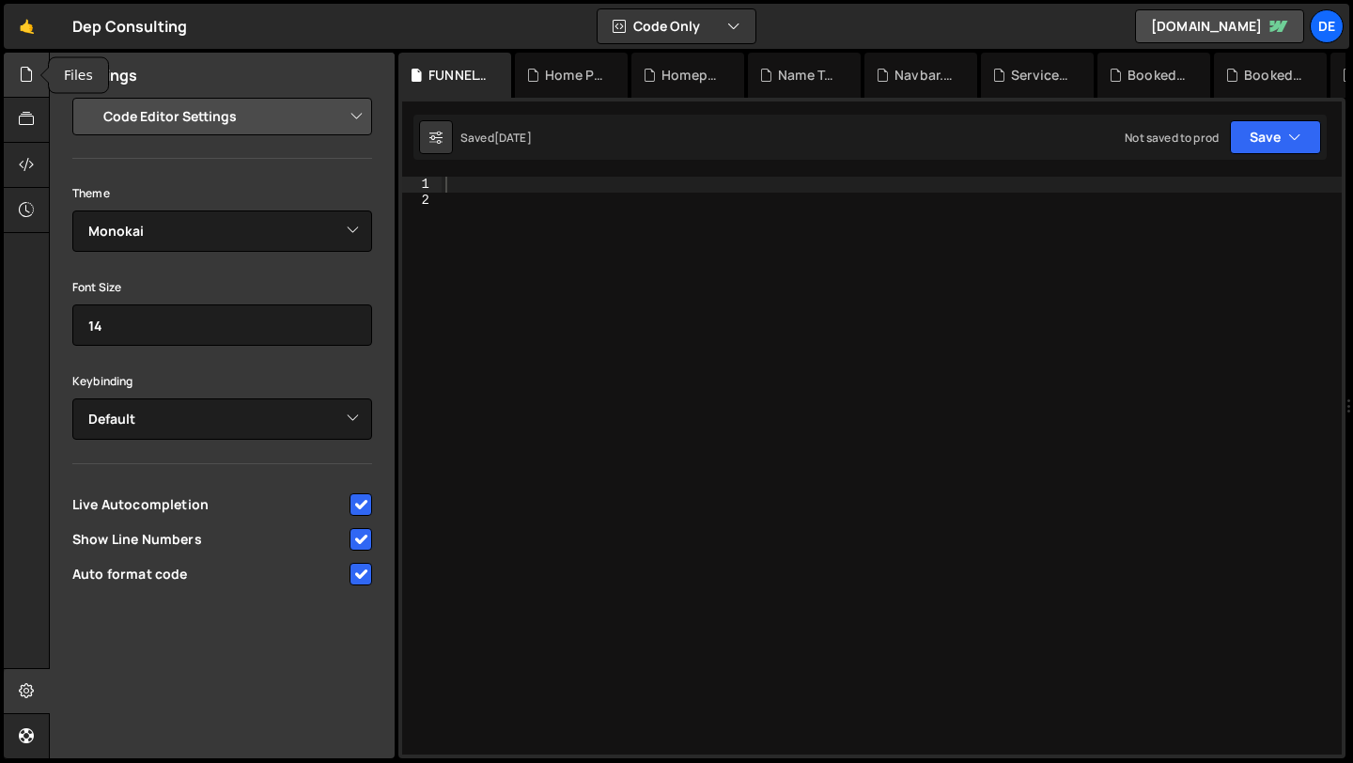
click at [32, 81] on icon at bounding box center [26, 74] width 15 height 21
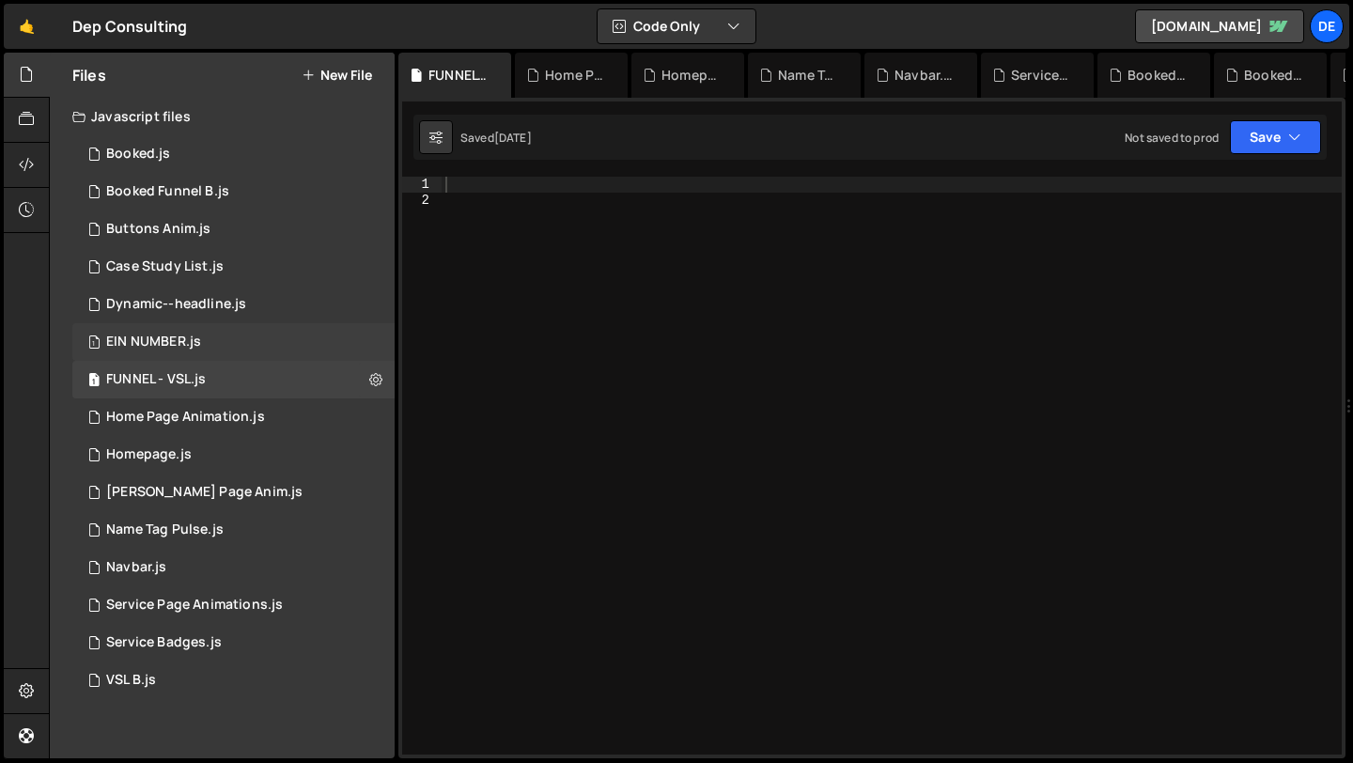
click at [194, 331] on div "1 EIN NUMBER.js 0" at bounding box center [233, 342] width 322 height 38
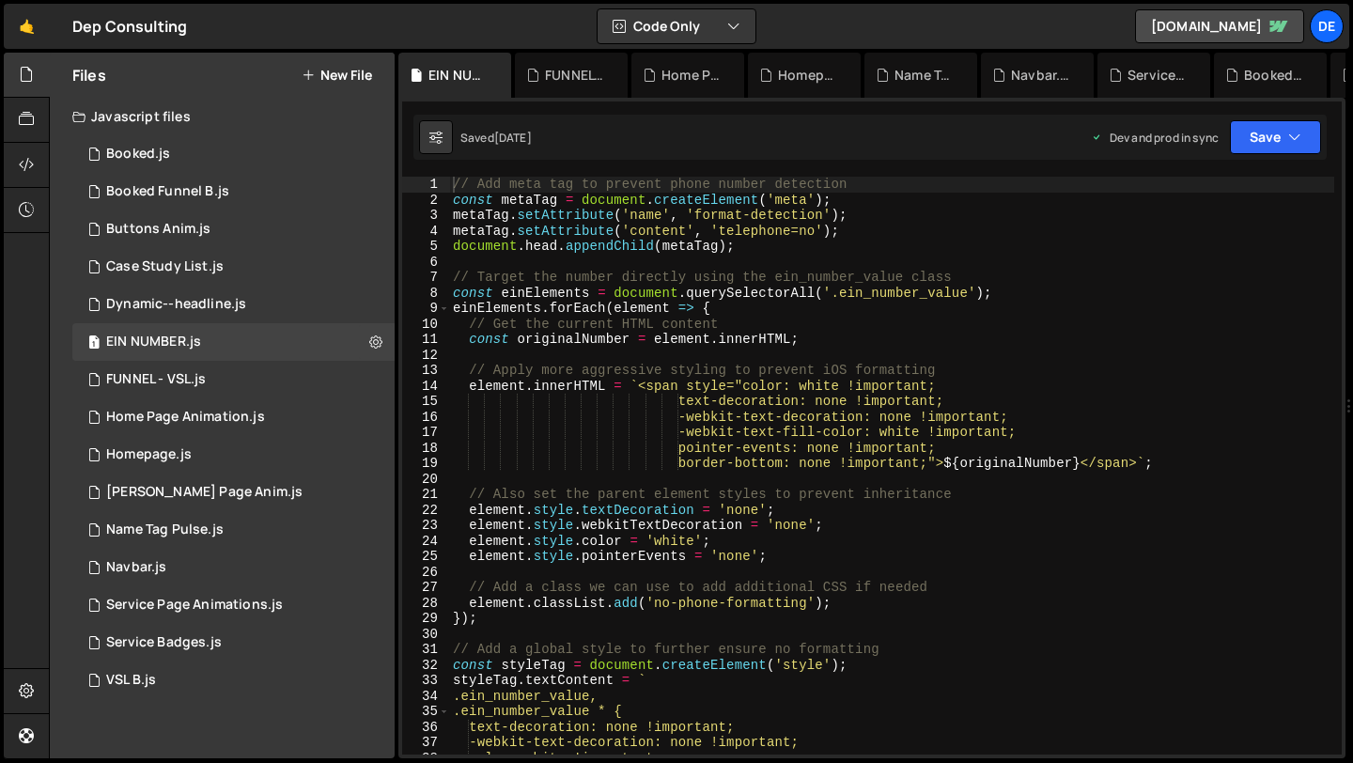
type textarea "einElements.forEach(element => {"
click at [541, 302] on div "// Add meta tag to prevent phone number detection const metaTag = document . cr…" at bounding box center [891, 481] width 885 height 609
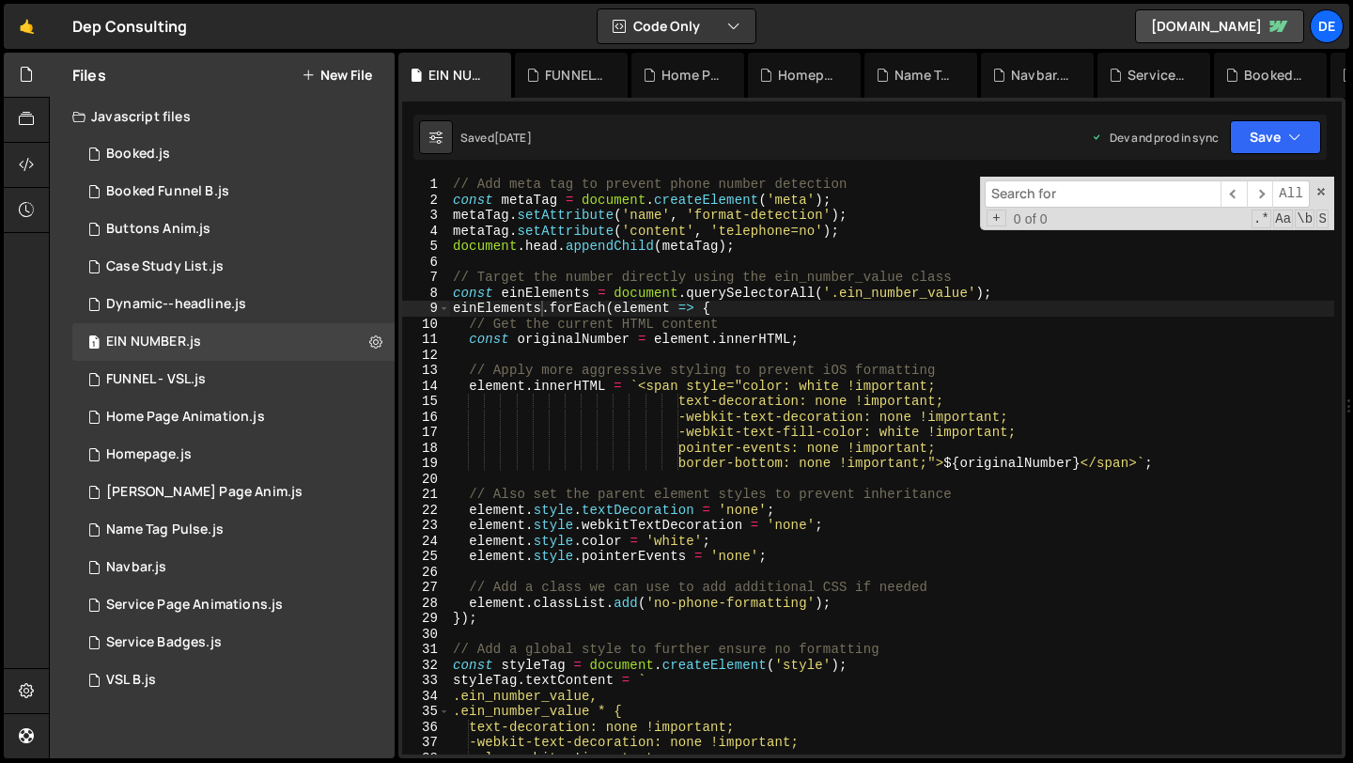
type input "section_logo_home"
click at [186, 310] on div "Dynamic--headline.js" at bounding box center [176, 304] width 140 height 17
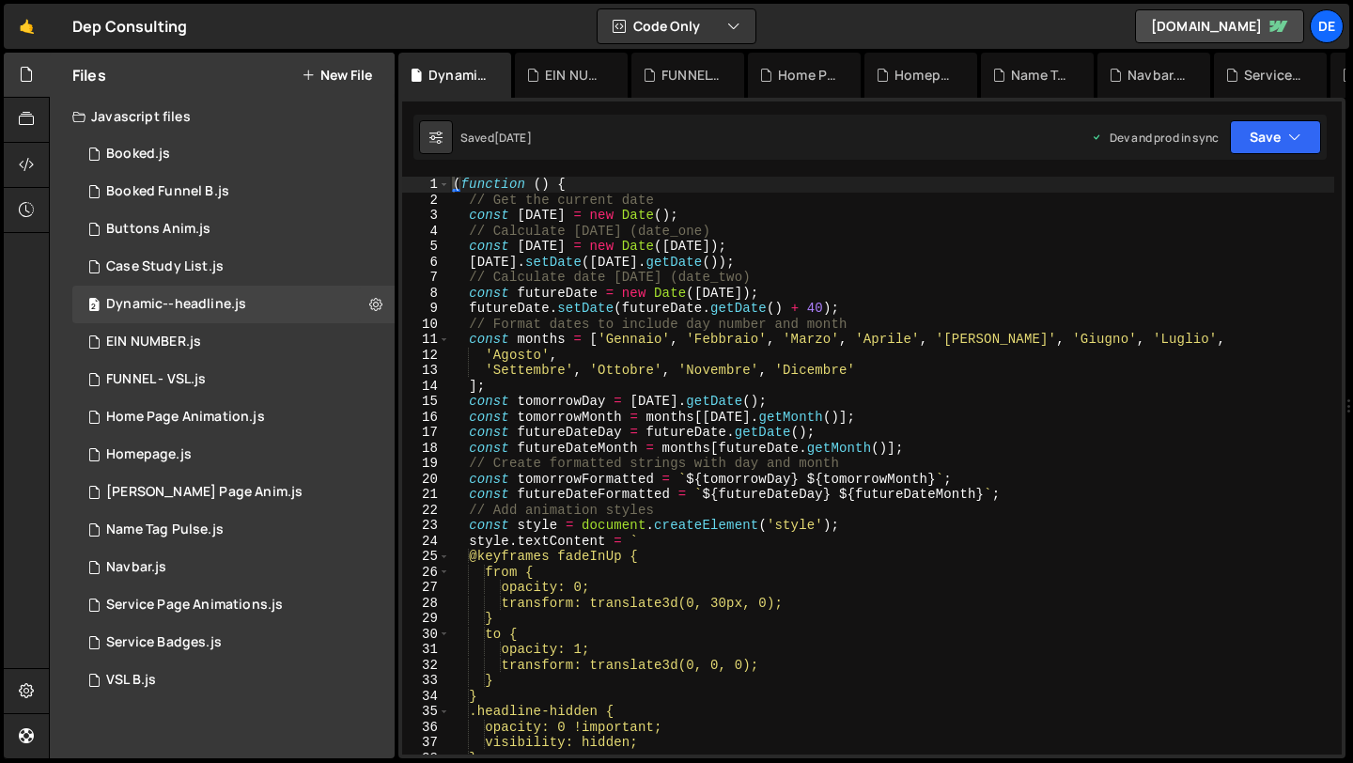
type textarea "const futureDate = new Date(today);"
click at [525, 299] on div "( function ( ) { // Get the current date const today = new Date ( ) ; // Calcul…" at bounding box center [891, 481] width 885 height 609
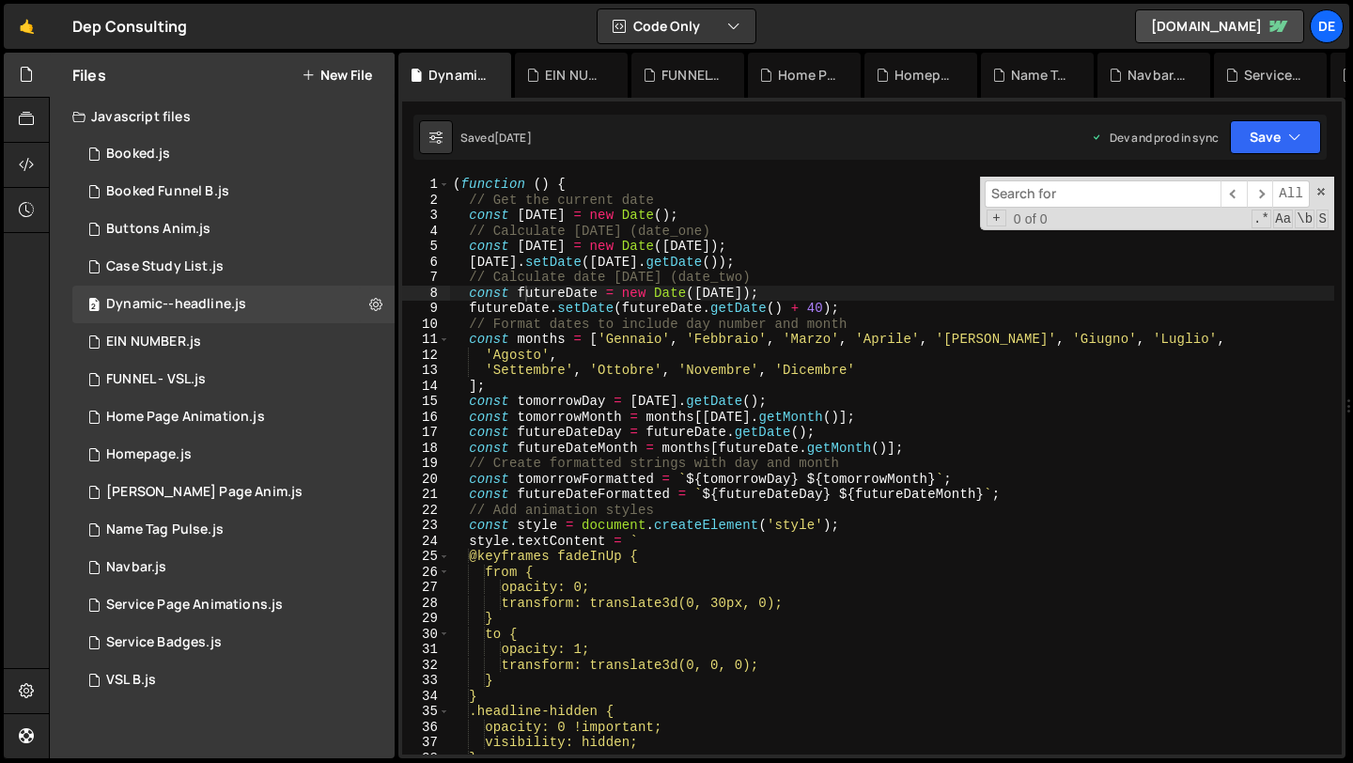
type input "section_logo_home"
click at [251, 268] on div "1 Case Study List.js 0" at bounding box center [233, 267] width 322 height 38
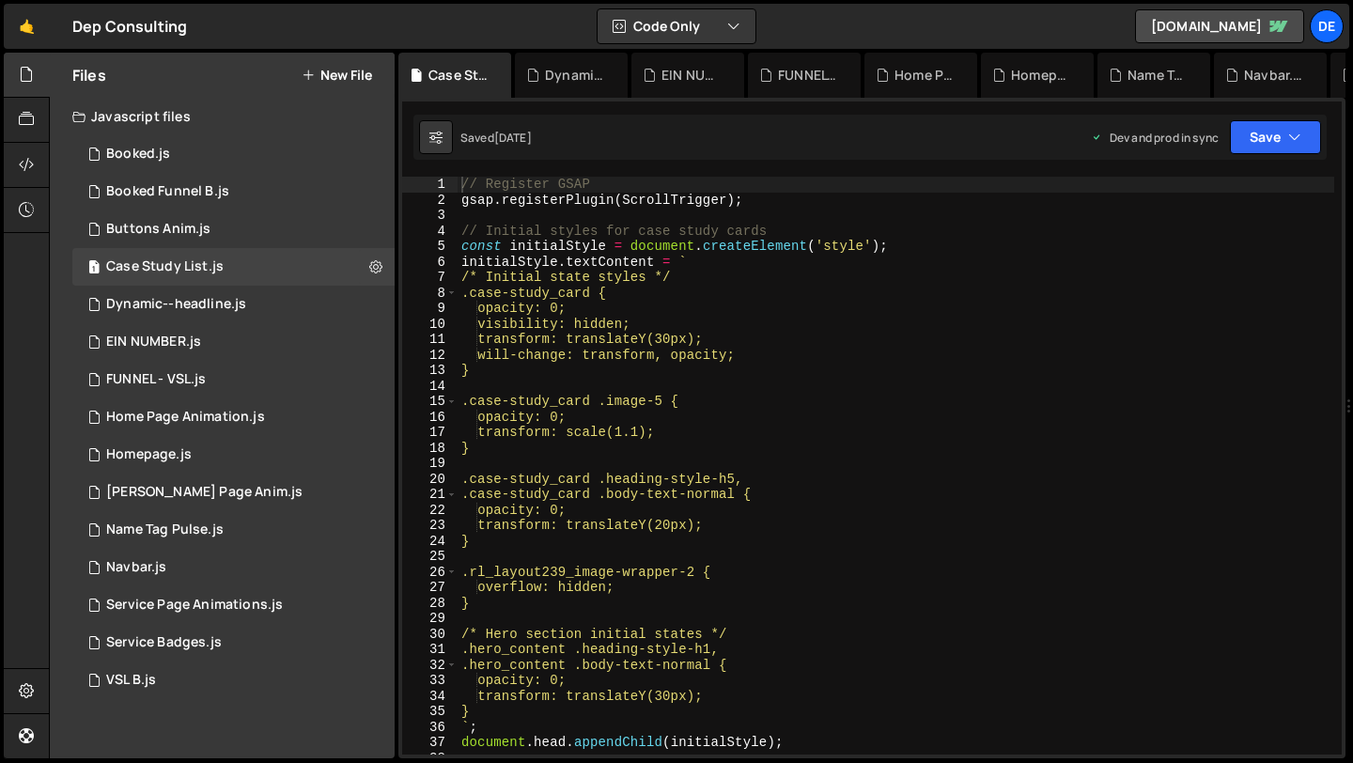
type textarea "visibility: hidden;"
click at [644, 318] on div "// Register GSAP gsap . registerPlugin ( ScrollTrigger ) ; // Initial styles fo…" at bounding box center [896, 481] width 877 height 609
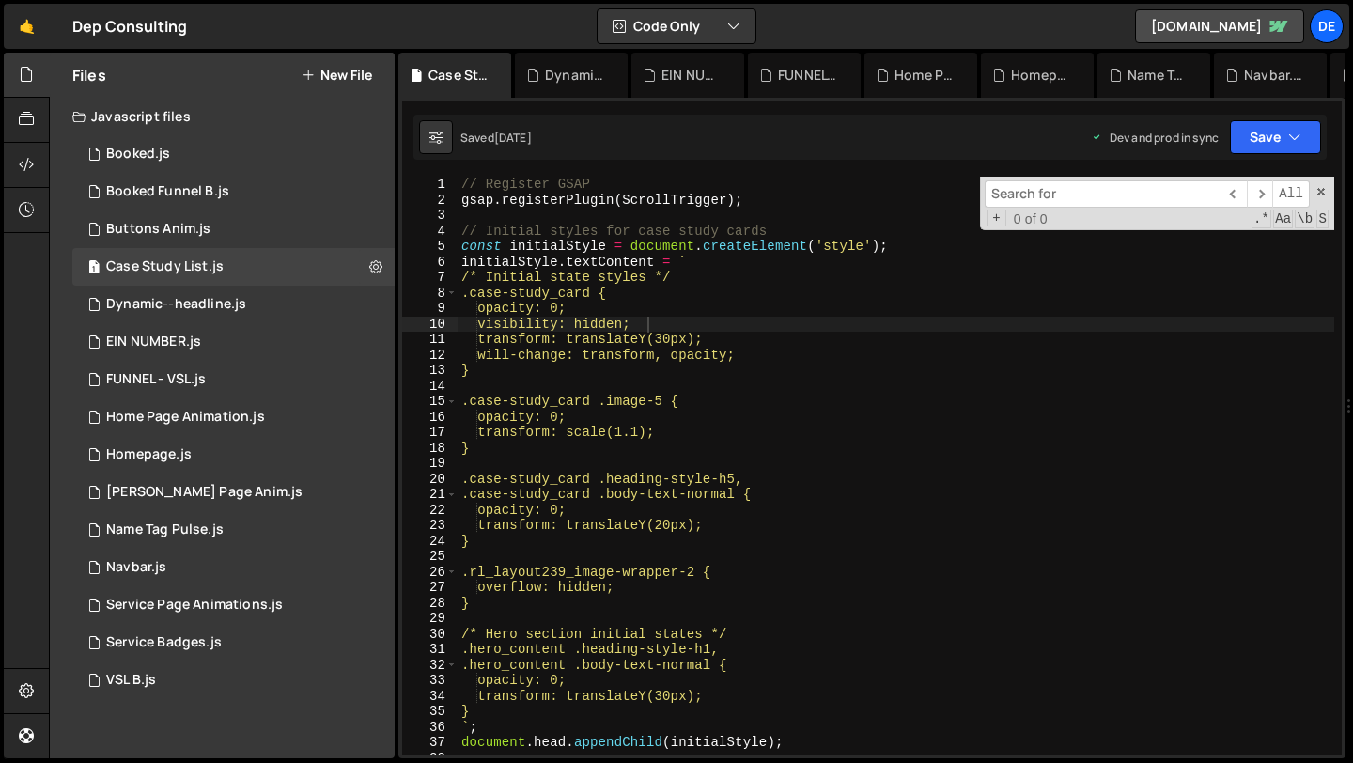
type input "section_logo_home"
click at [274, 227] on div "1 Buttons Anim.js 0" at bounding box center [233, 229] width 322 height 38
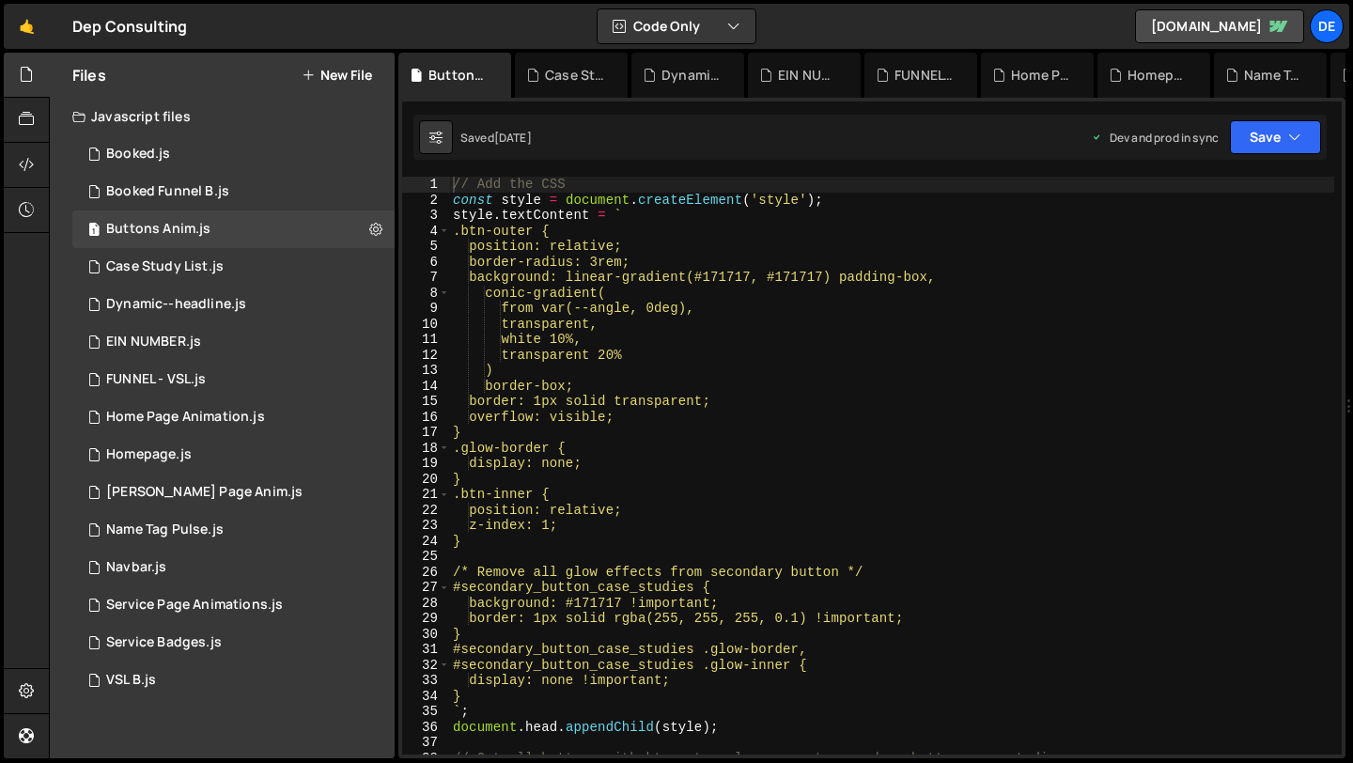
type textarea "from var(--angle, 0deg),"
click at [647, 308] on div "// Add the CSS const style = document . createElement ( 'style' ) ; style . tex…" at bounding box center [891, 481] width 885 height 609
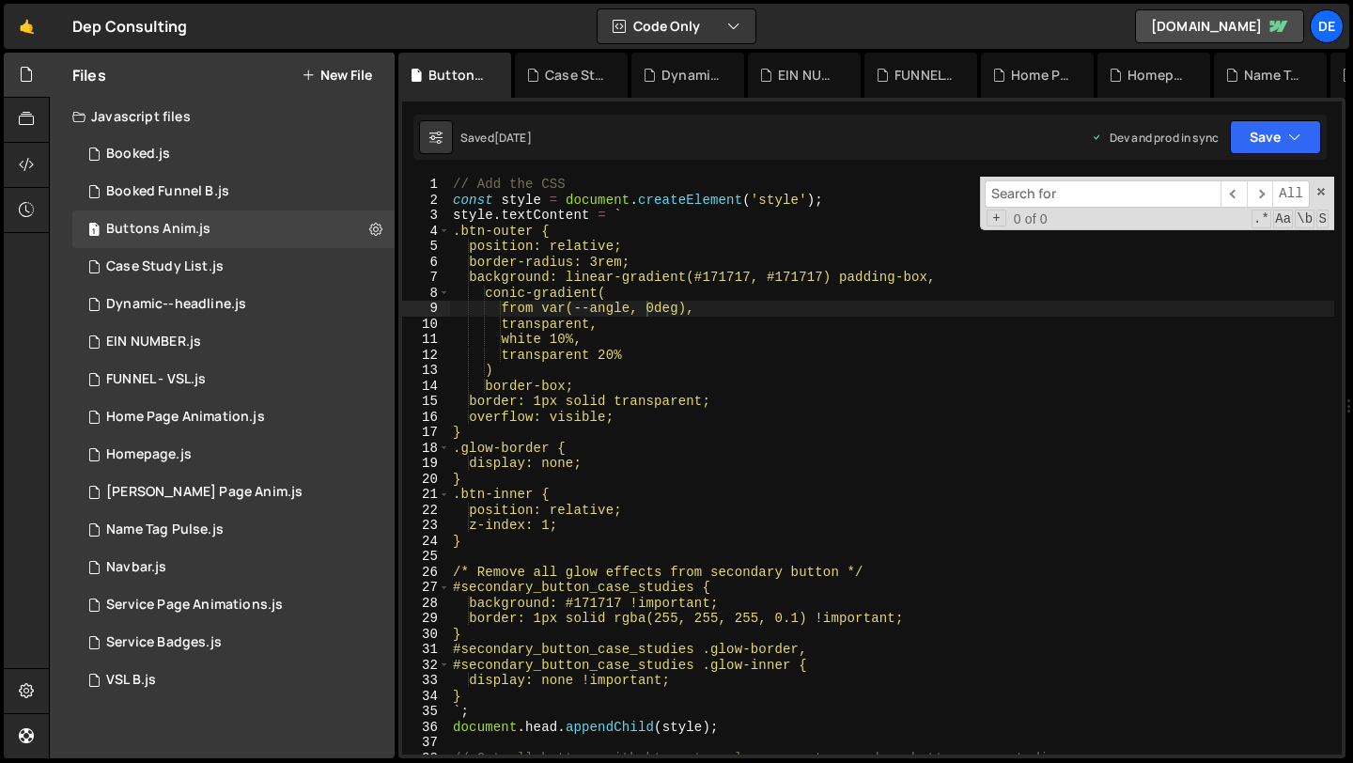
type input "section_logo_home"
click at [249, 192] on div "1 Booked Funnel B.js 0" at bounding box center [233, 192] width 322 height 38
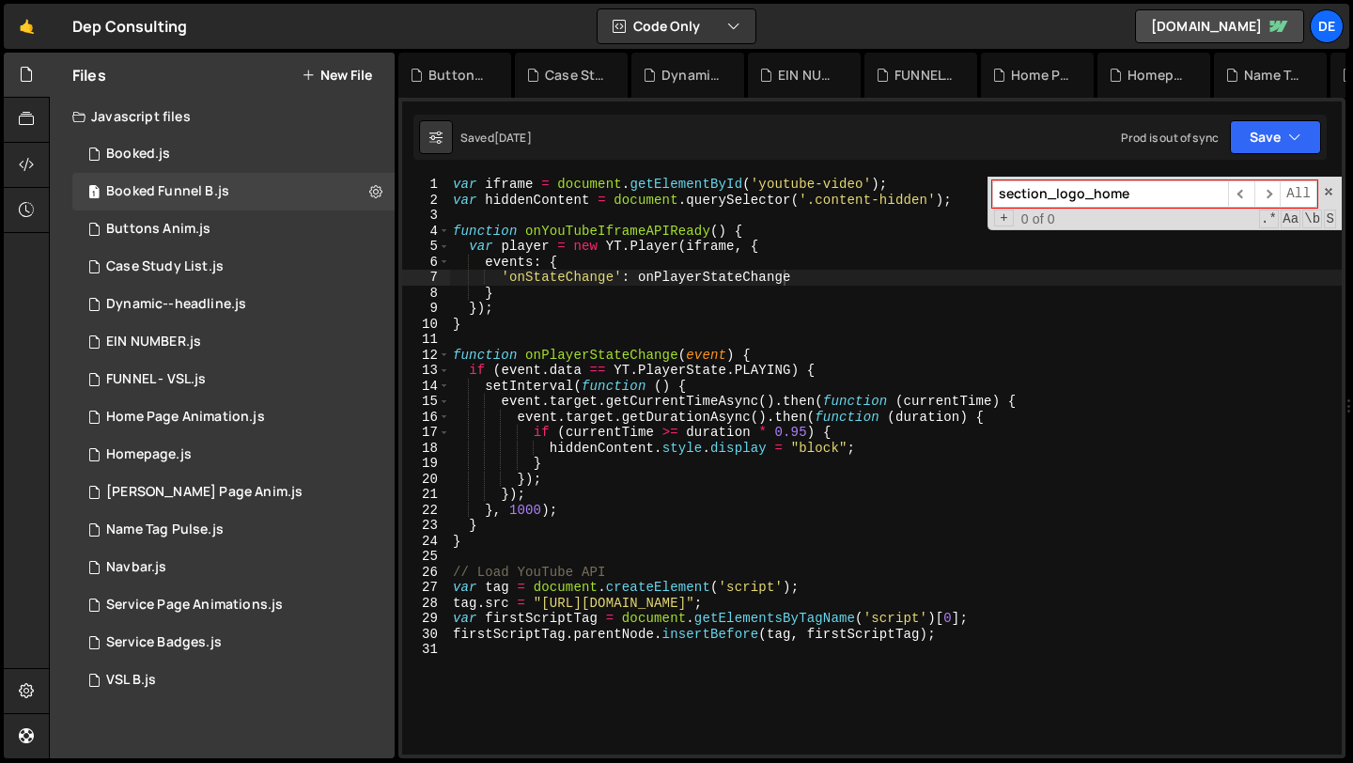
type textarea "});"
click at [686, 310] on div "var iframe = document . getElementById ( 'youtube-video' ) ; var hiddenContent …" at bounding box center [895, 481] width 893 height 609
